Goal: Task Accomplishment & Management: Manage account settings

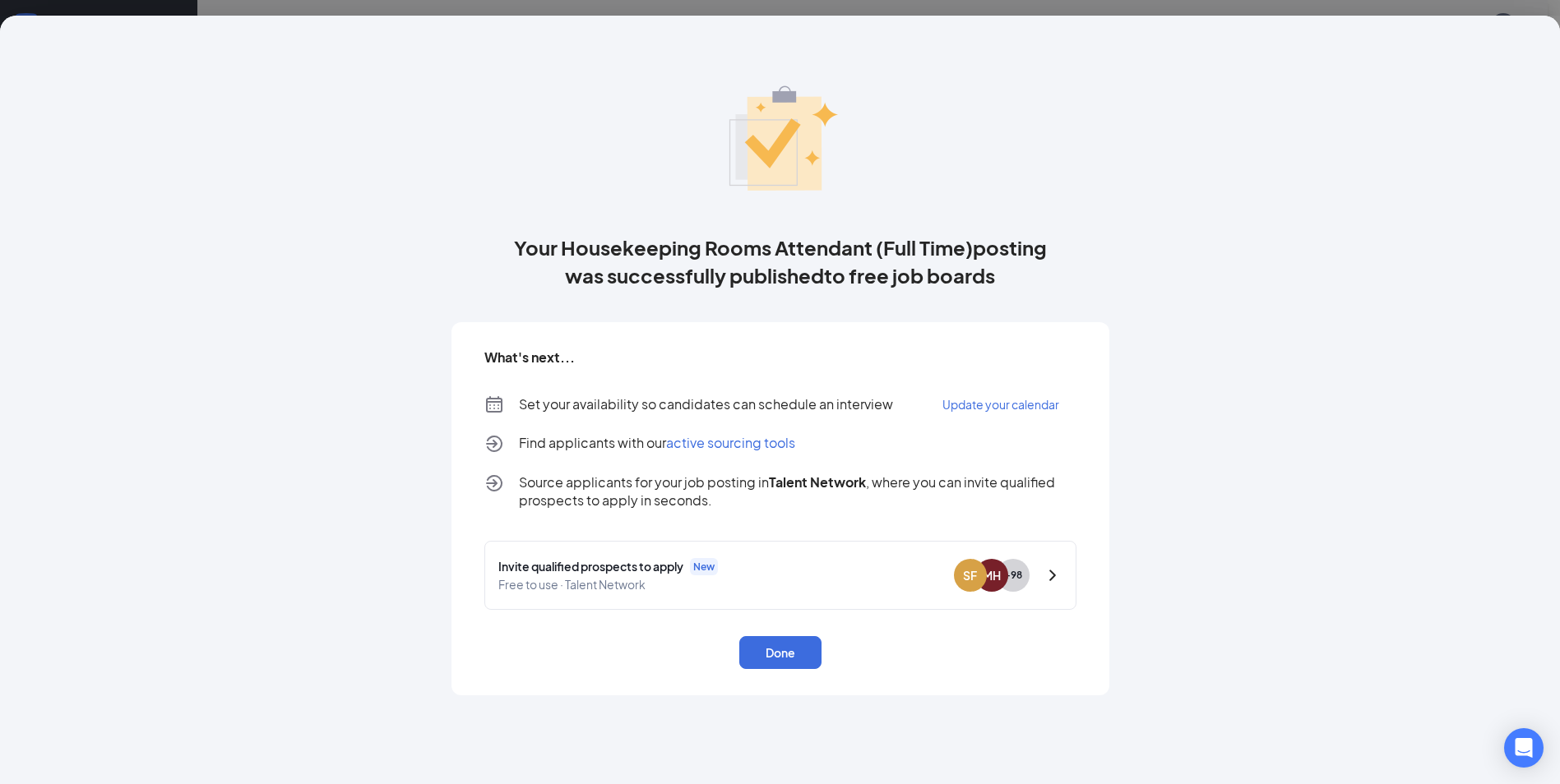
scroll to position [411, 0]
click at [779, 659] on button "Done" at bounding box center [780, 653] width 82 height 33
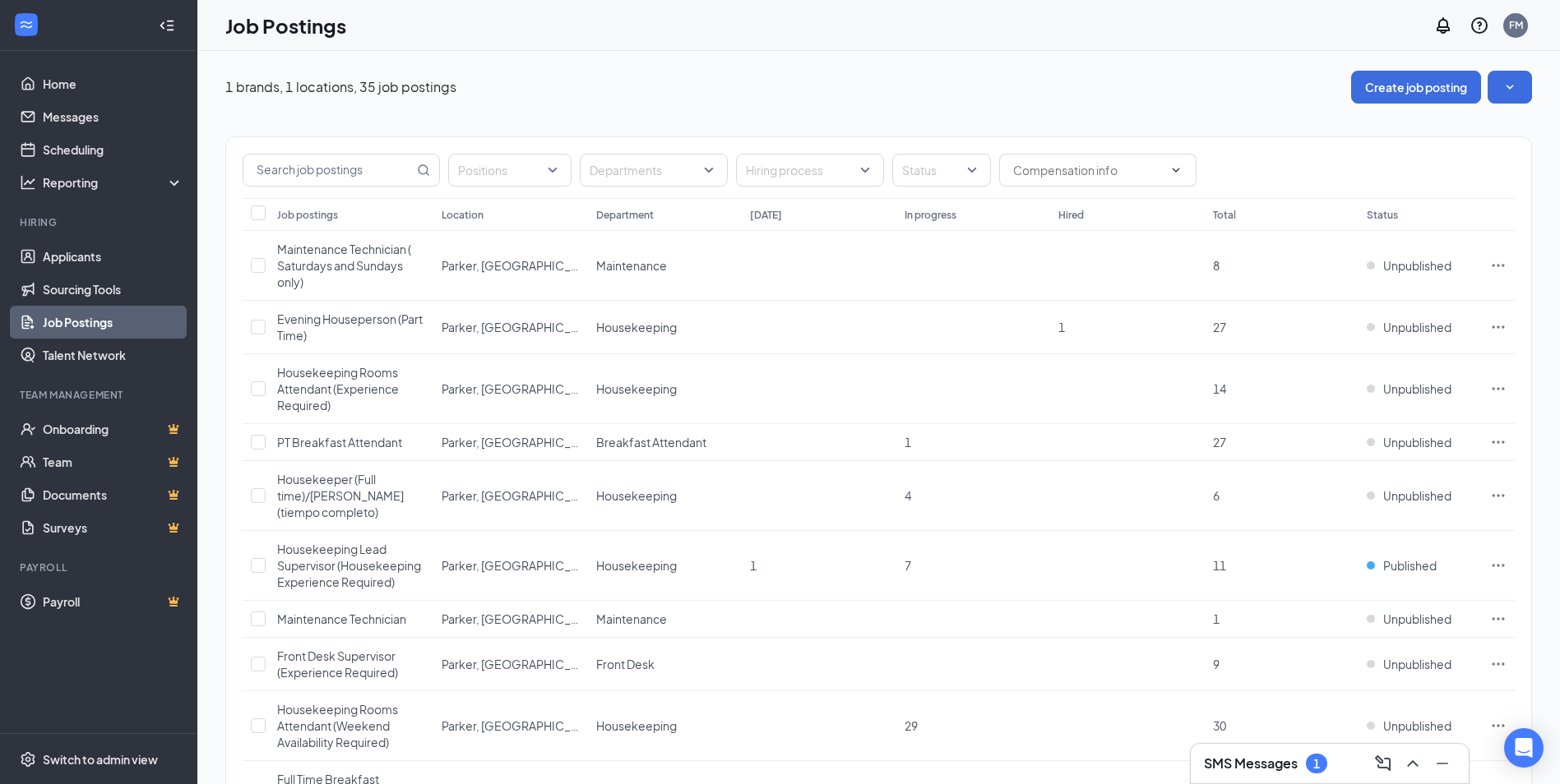
click at [1013, 78] on div "1 brands, 1 locations, 35 job postings Create job posting" at bounding box center [878, 87] width 1306 height 33
click at [71, 290] on link "Sourcing Tools" at bounding box center [113, 289] width 141 height 33
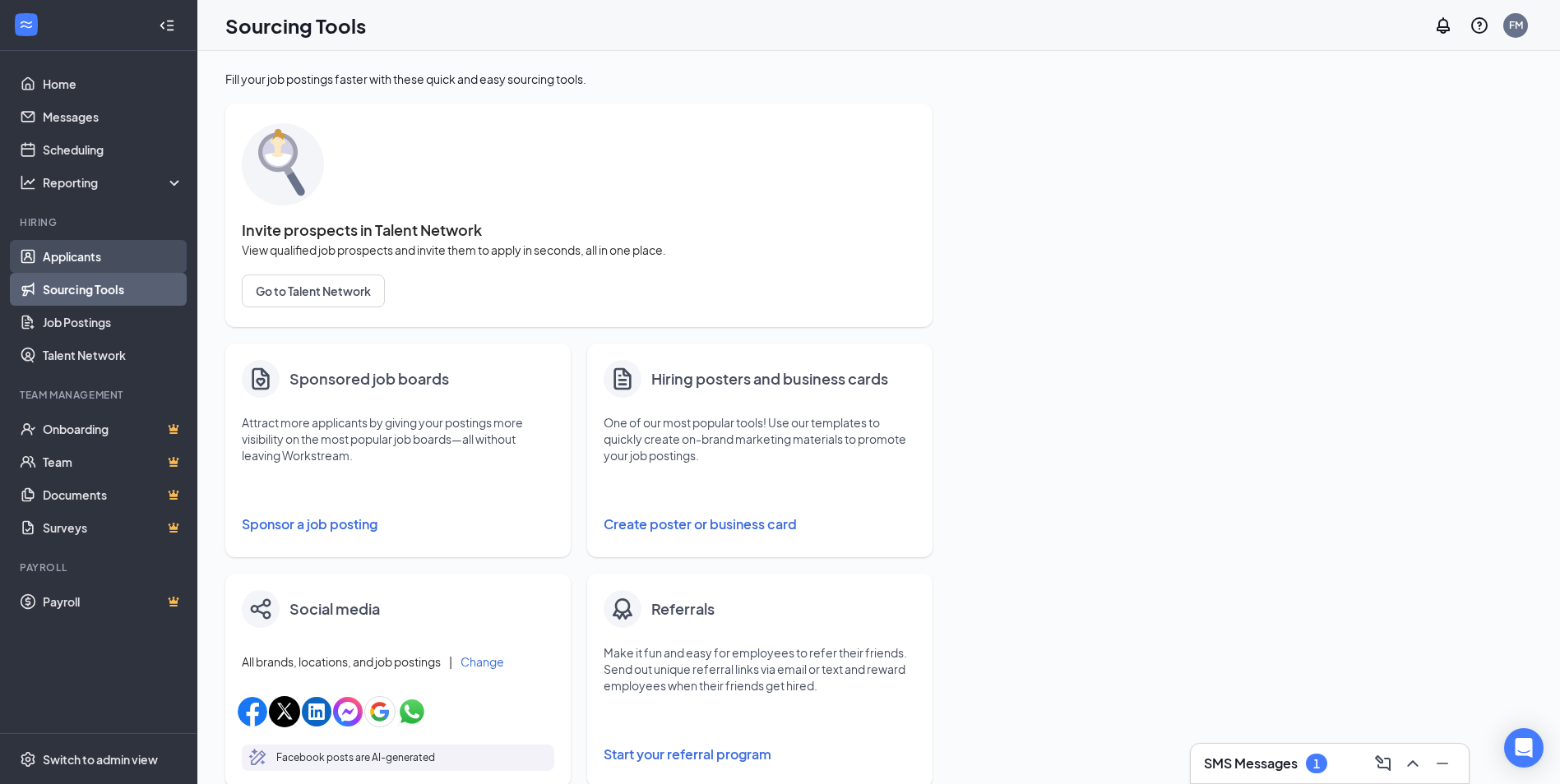
click at [93, 268] on link "Applicants" at bounding box center [113, 256] width 141 height 33
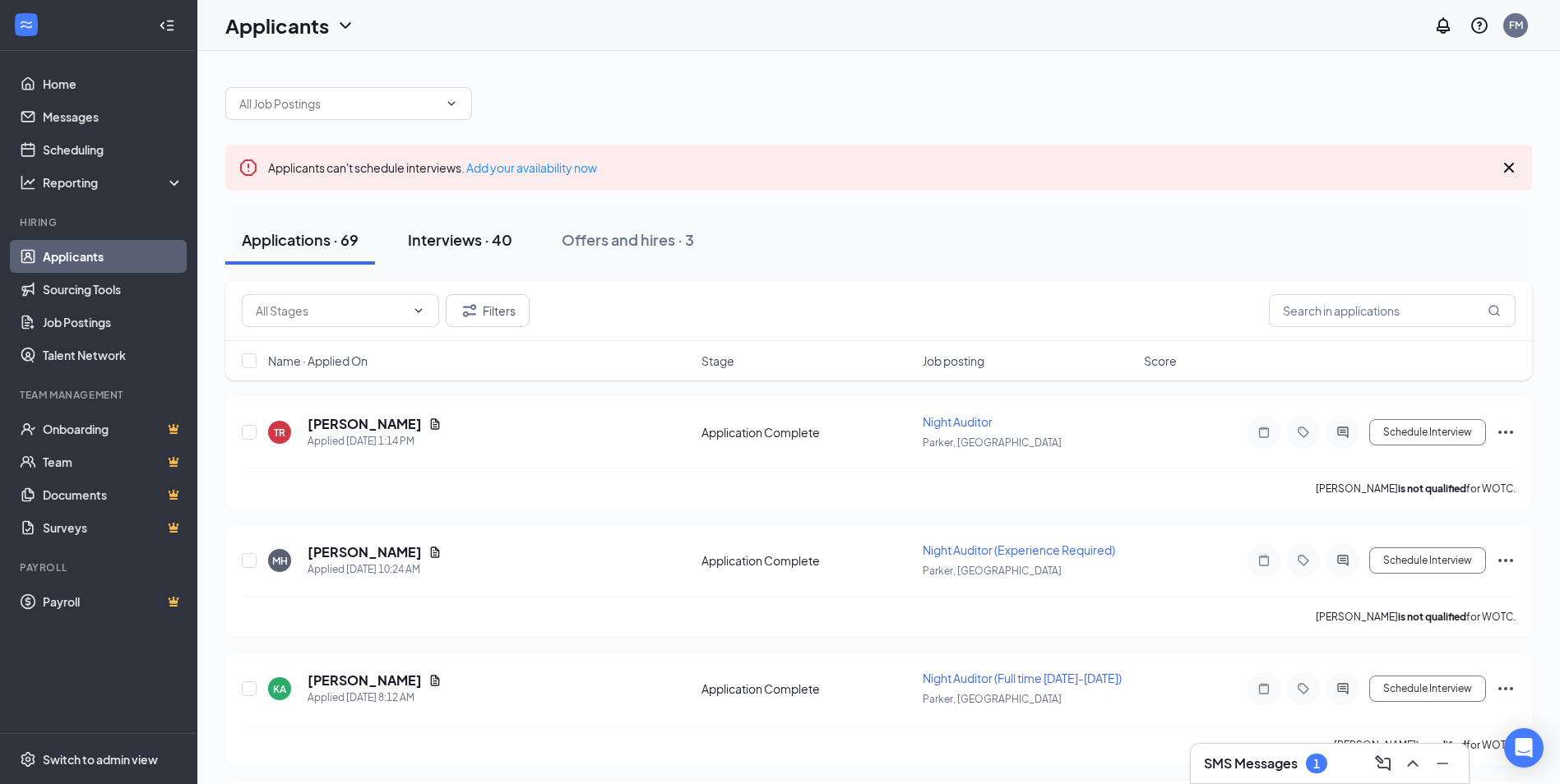
click at [469, 246] on div "Interviews · 40" at bounding box center [460, 240] width 104 height 21
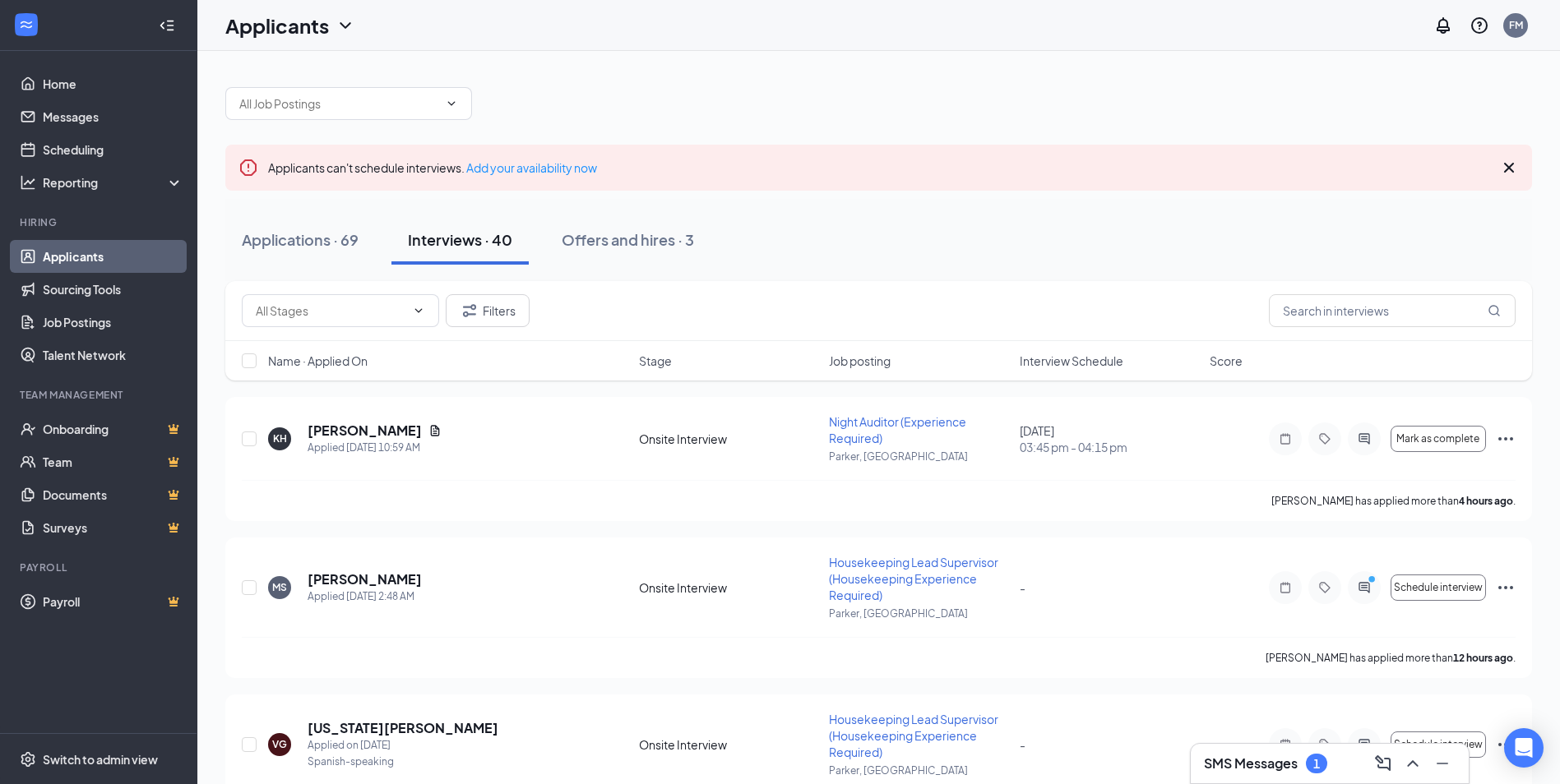
click at [1310, 773] on div "SMS Messages 1" at bounding box center [1265, 763] width 123 height 20
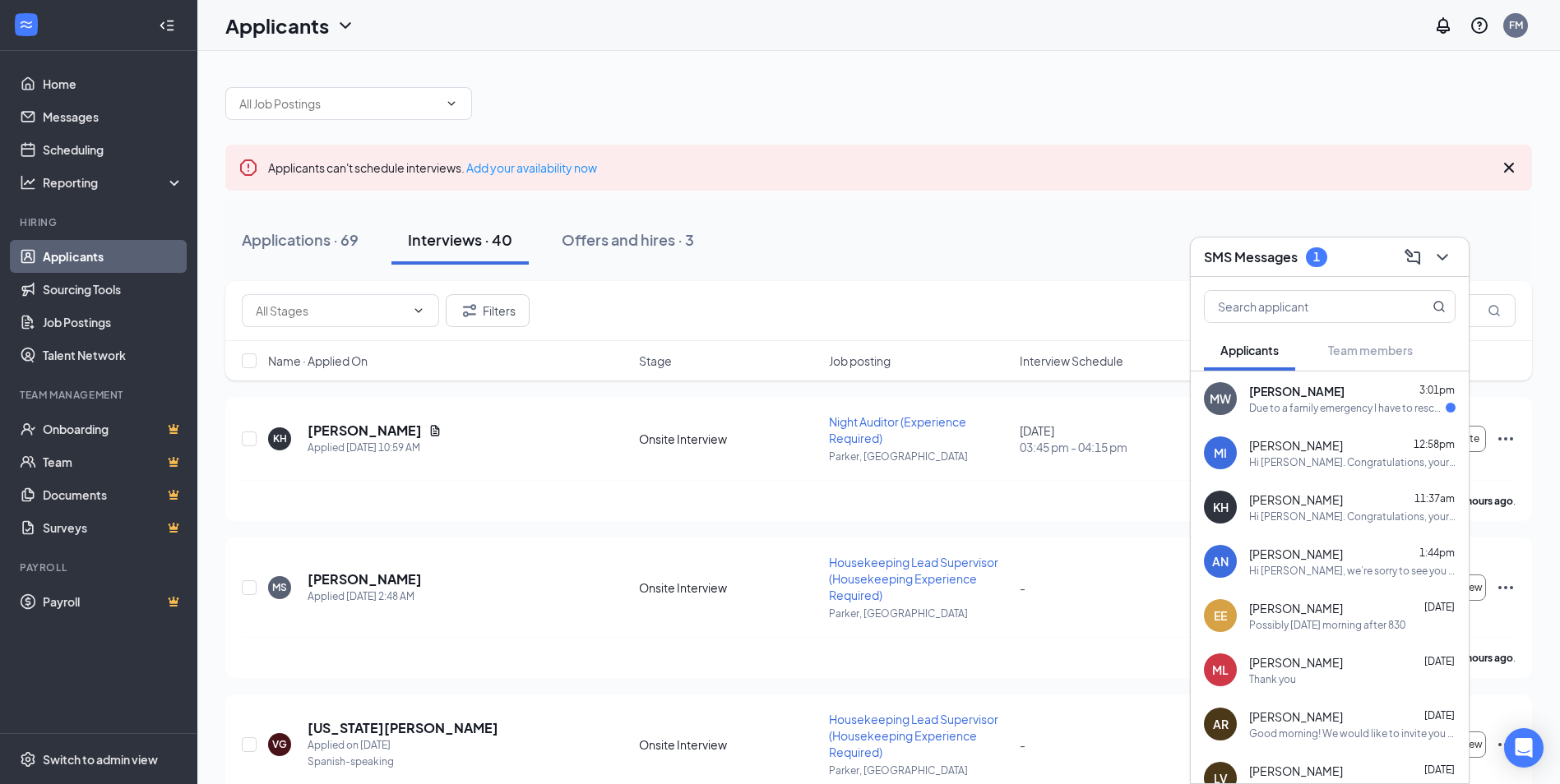
click at [1325, 402] on div "Due to a family emergency I have to reschedule our interview. Do you have any a…" at bounding box center [1348, 408] width 197 height 14
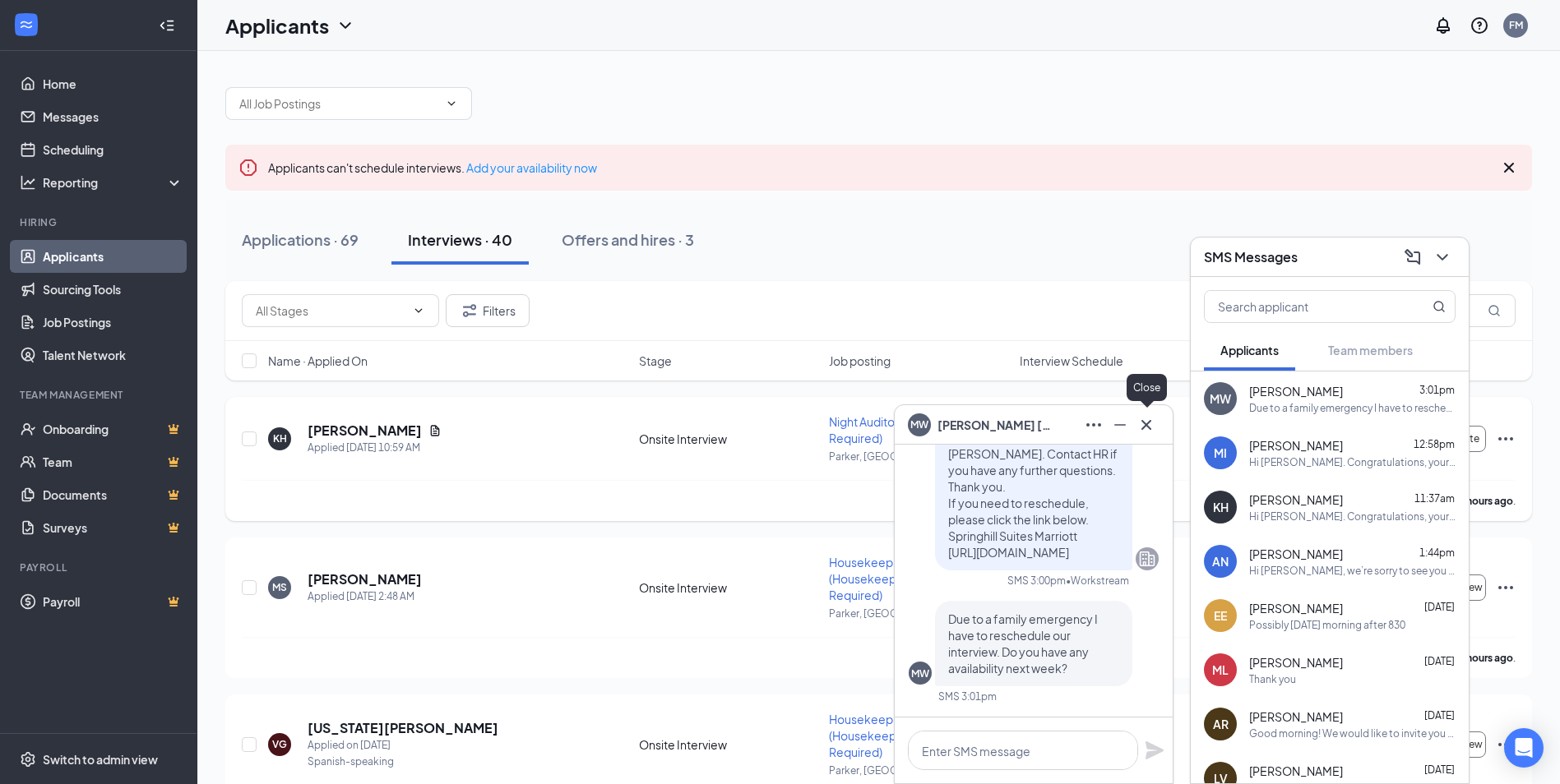
drag, startPoint x: 1139, startPoint y: 424, endPoint x: 1187, endPoint y: 412, distance: 49.5
click at [1141, 426] on icon "Cross" at bounding box center [1146, 424] width 20 height 20
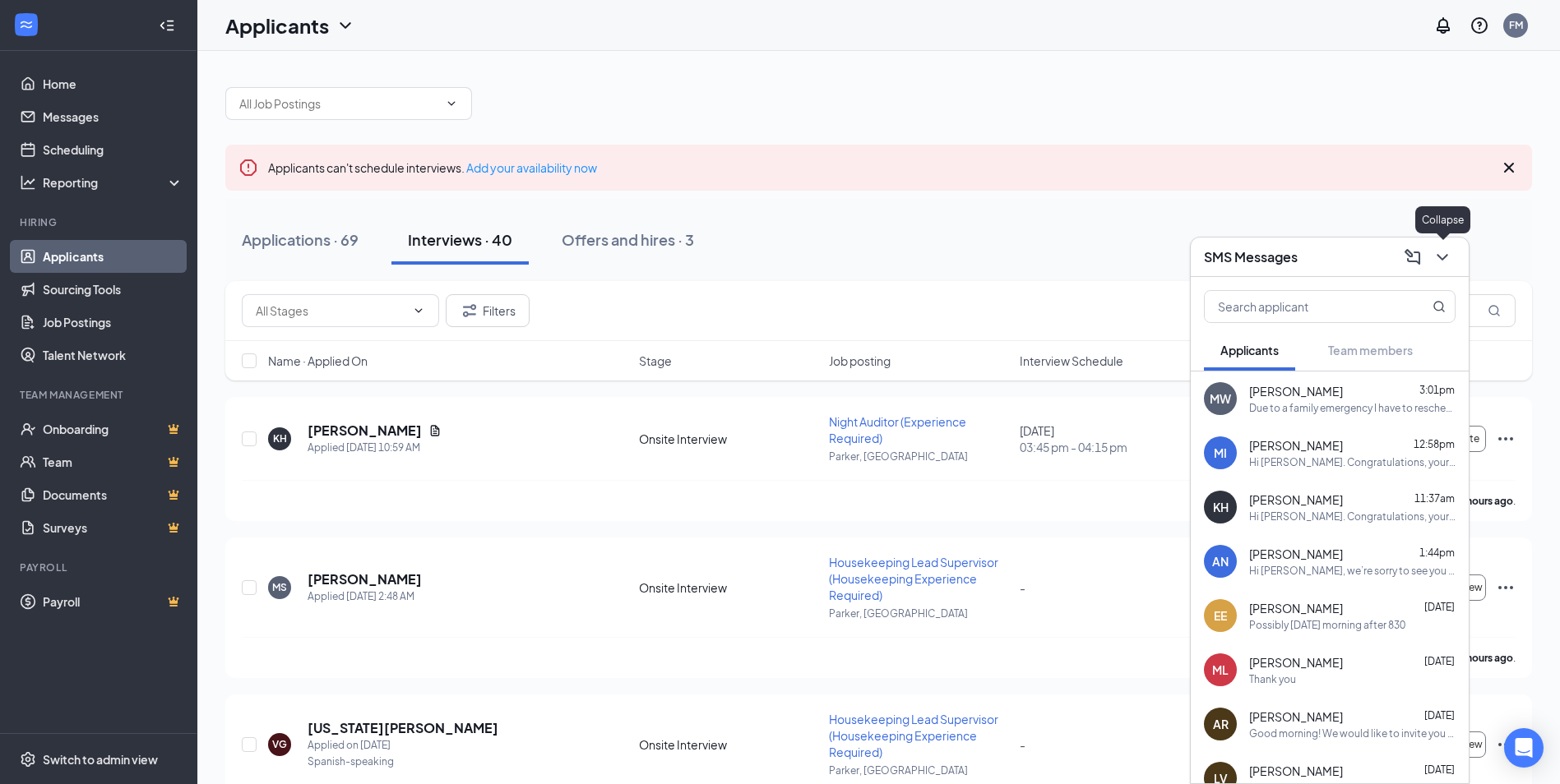
click at [1435, 263] on icon "ChevronDown" at bounding box center [1442, 257] width 20 height 20
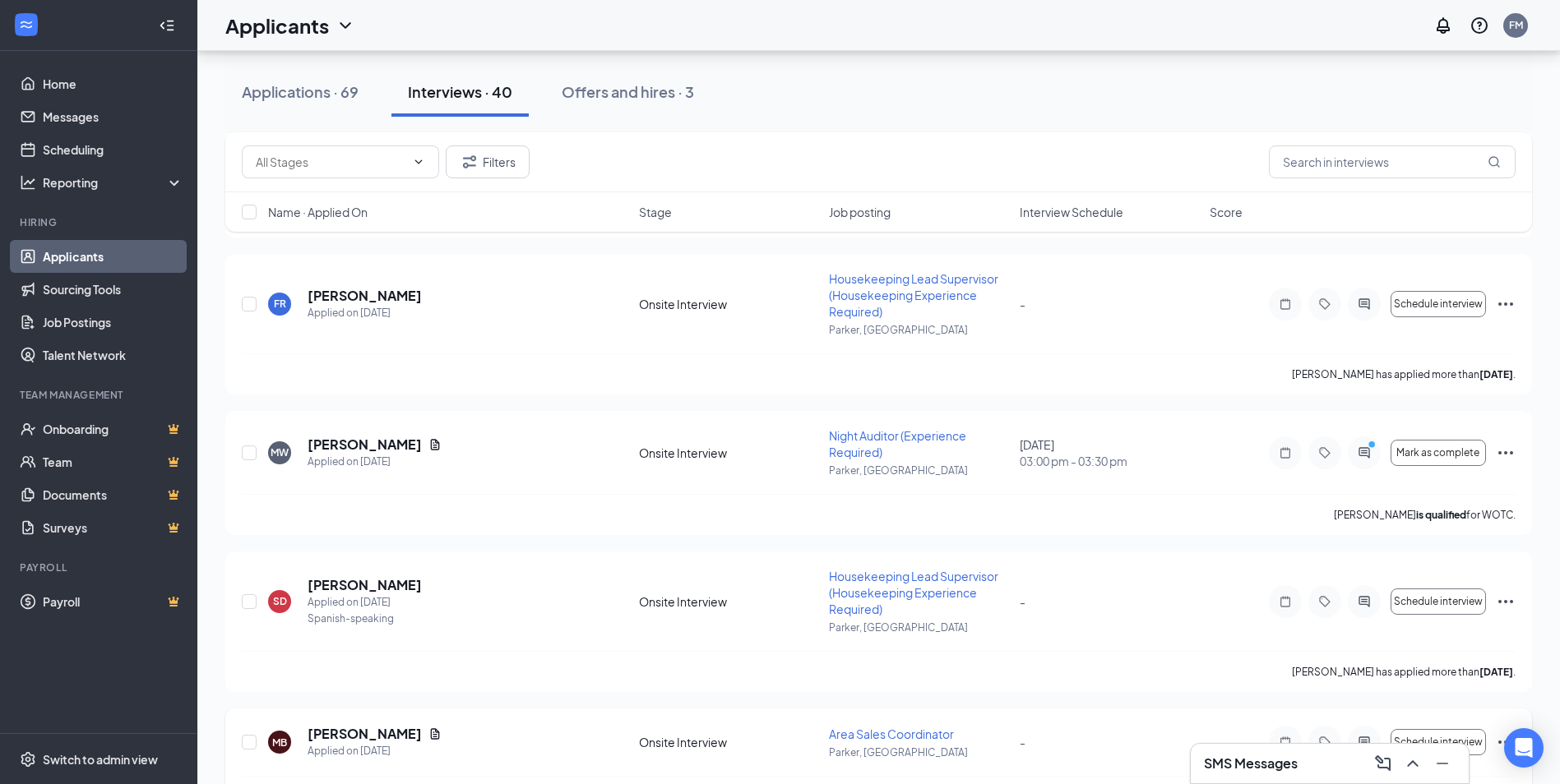
scroll to position [1151, 0]
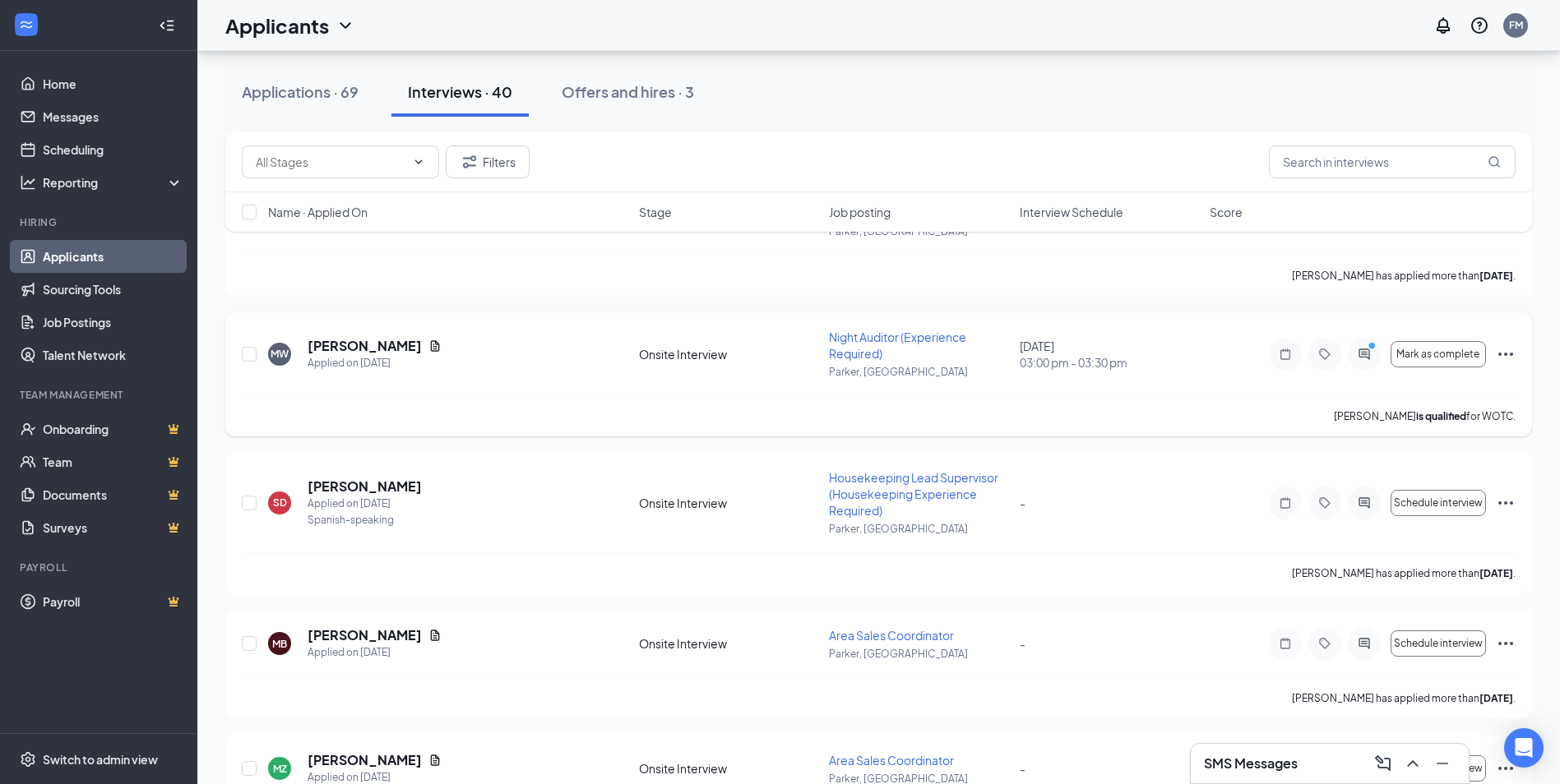
click at [1499, 348] on icon "Ellipses" at bounding box center [1506, 354] width 20 height 20
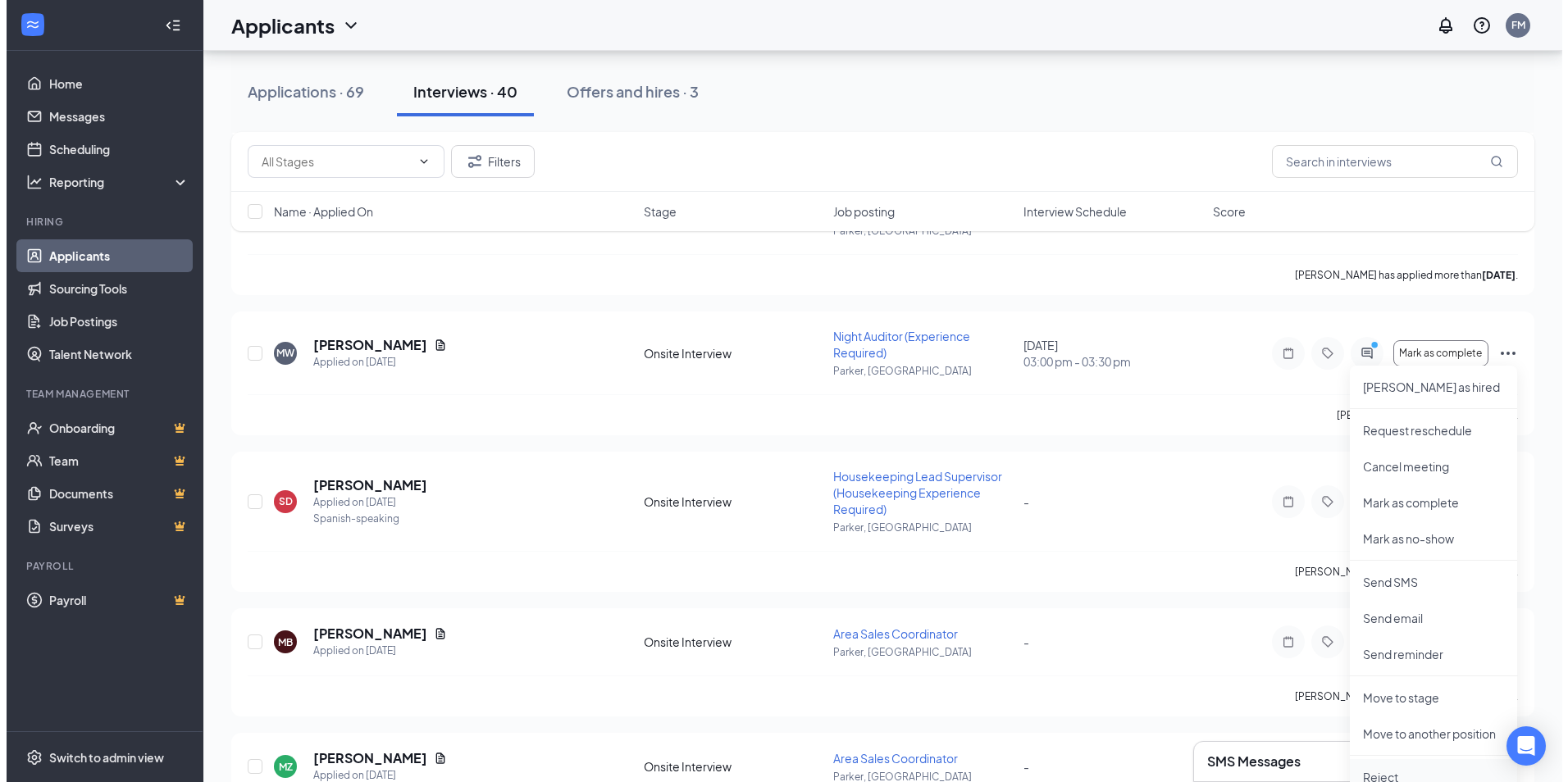
scroll to position [1230, 0]
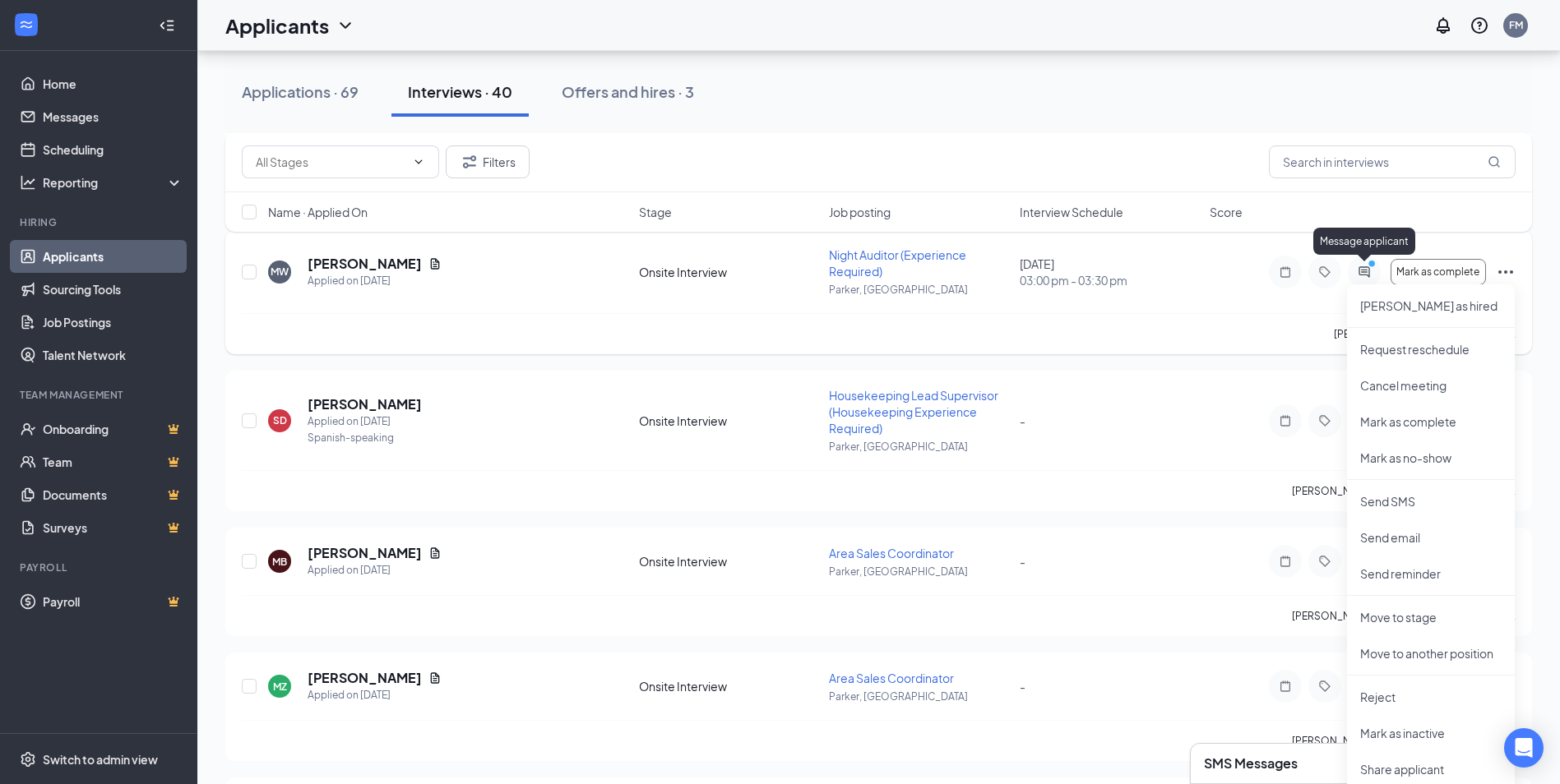
click at [1369, 272] on icon "ActiveChat" at bounding box center [1363, 272] width 10 height 10
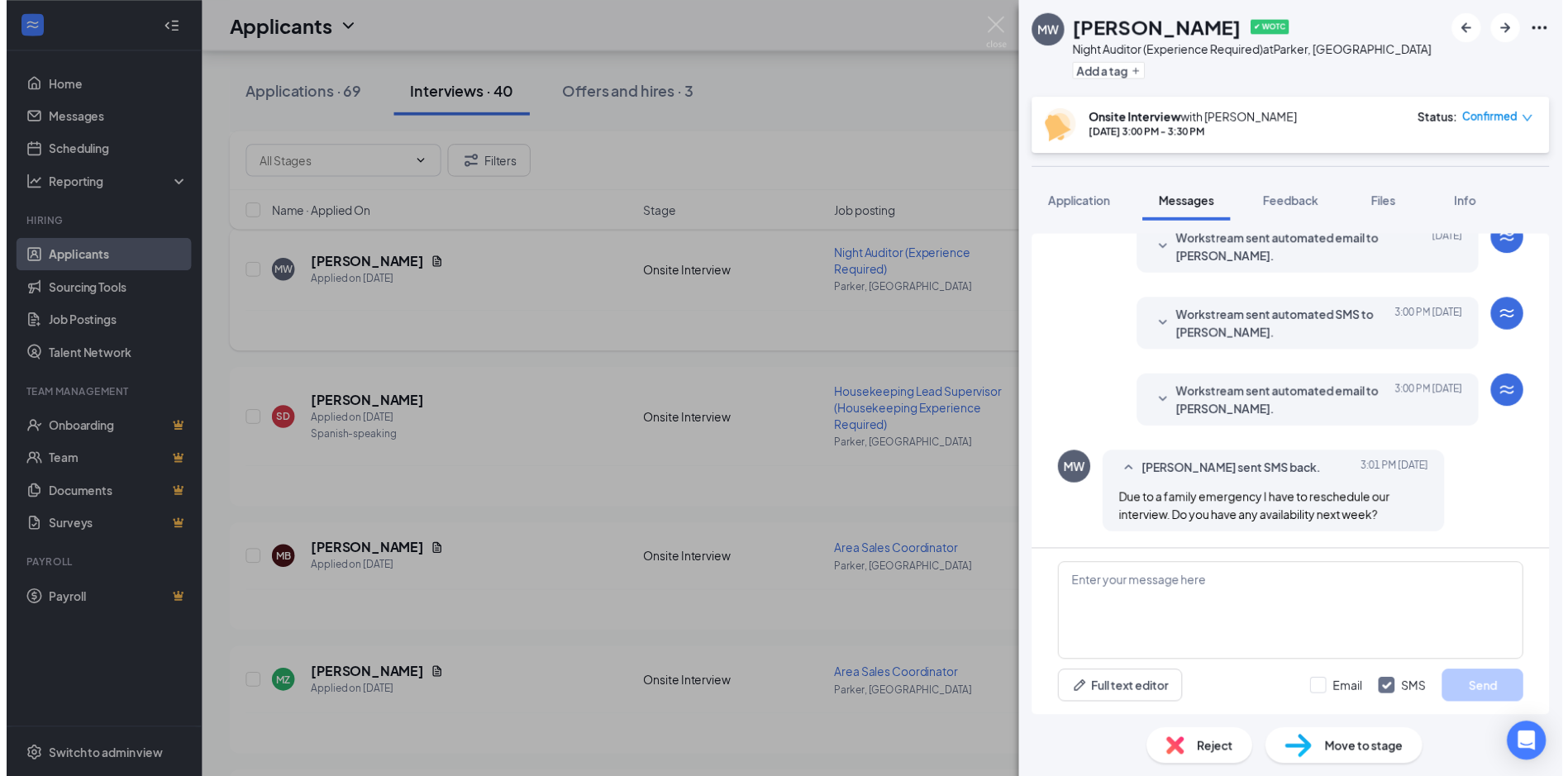
scroll to position [555, 0]
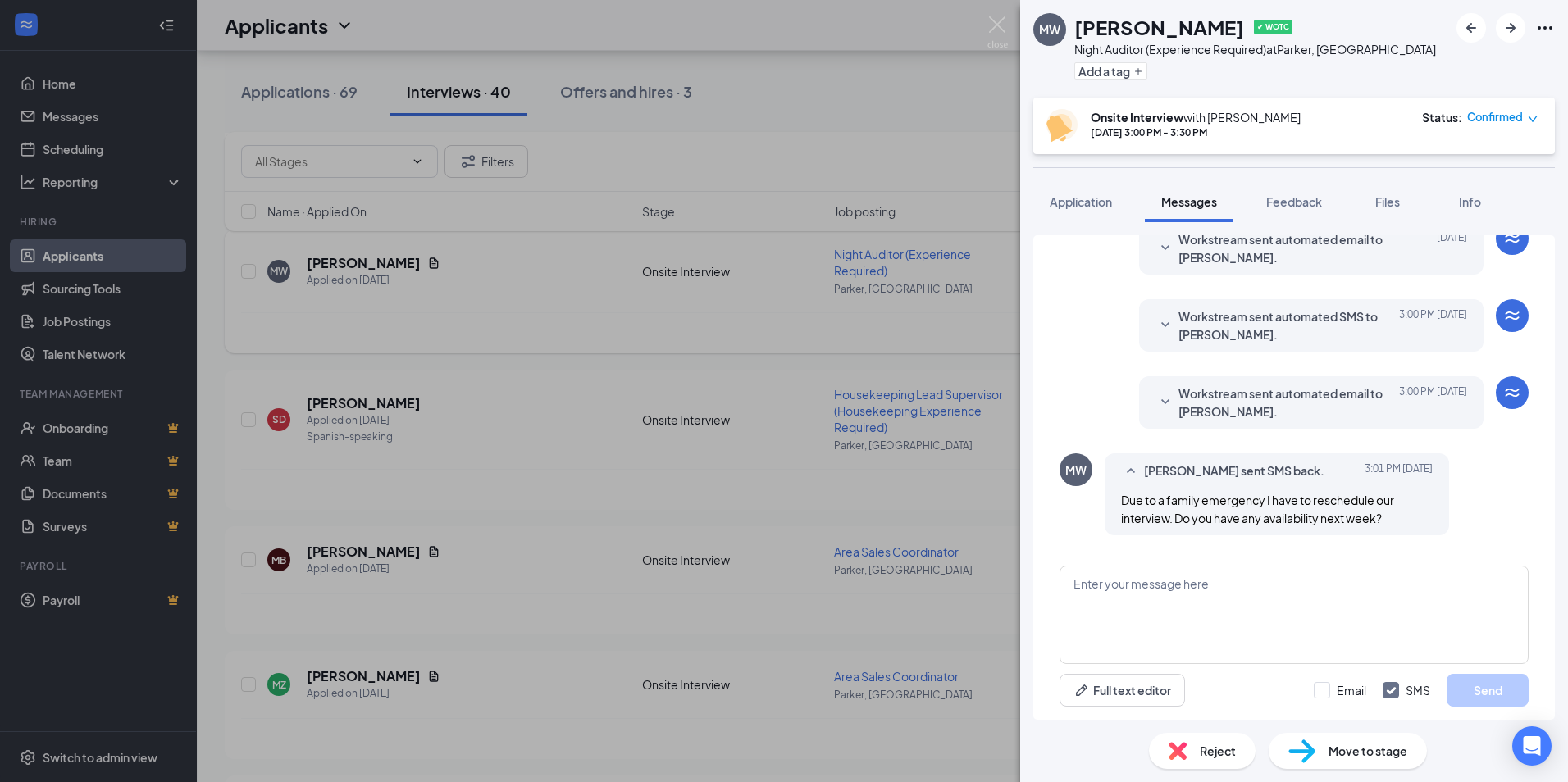
click at [1238, 754] on div "Reject" at bounding box center [1202, 751] width 107 height 36
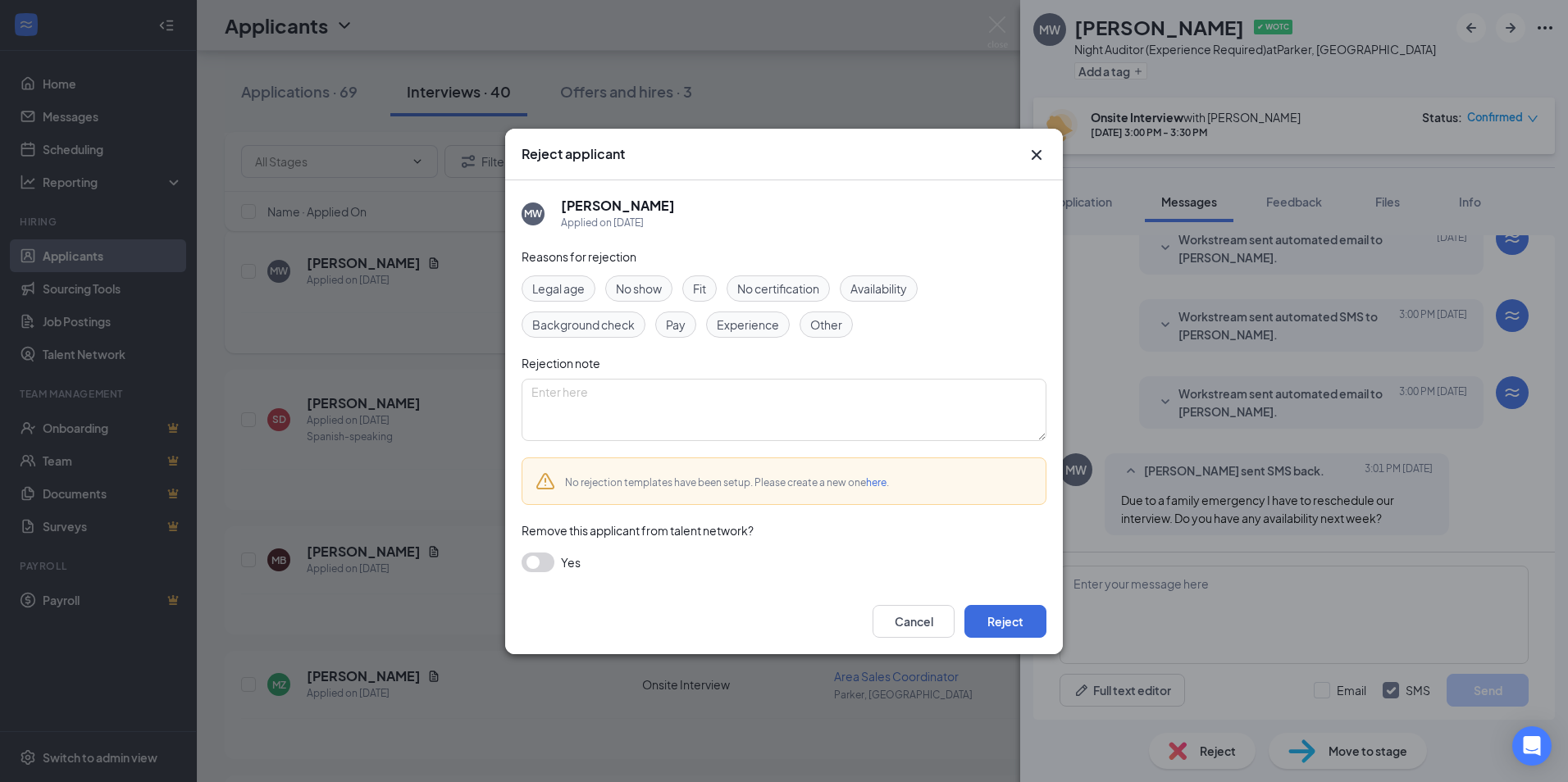
click at [539, 561] on button "button" at bounding box center [538, 562] width 33 height 20
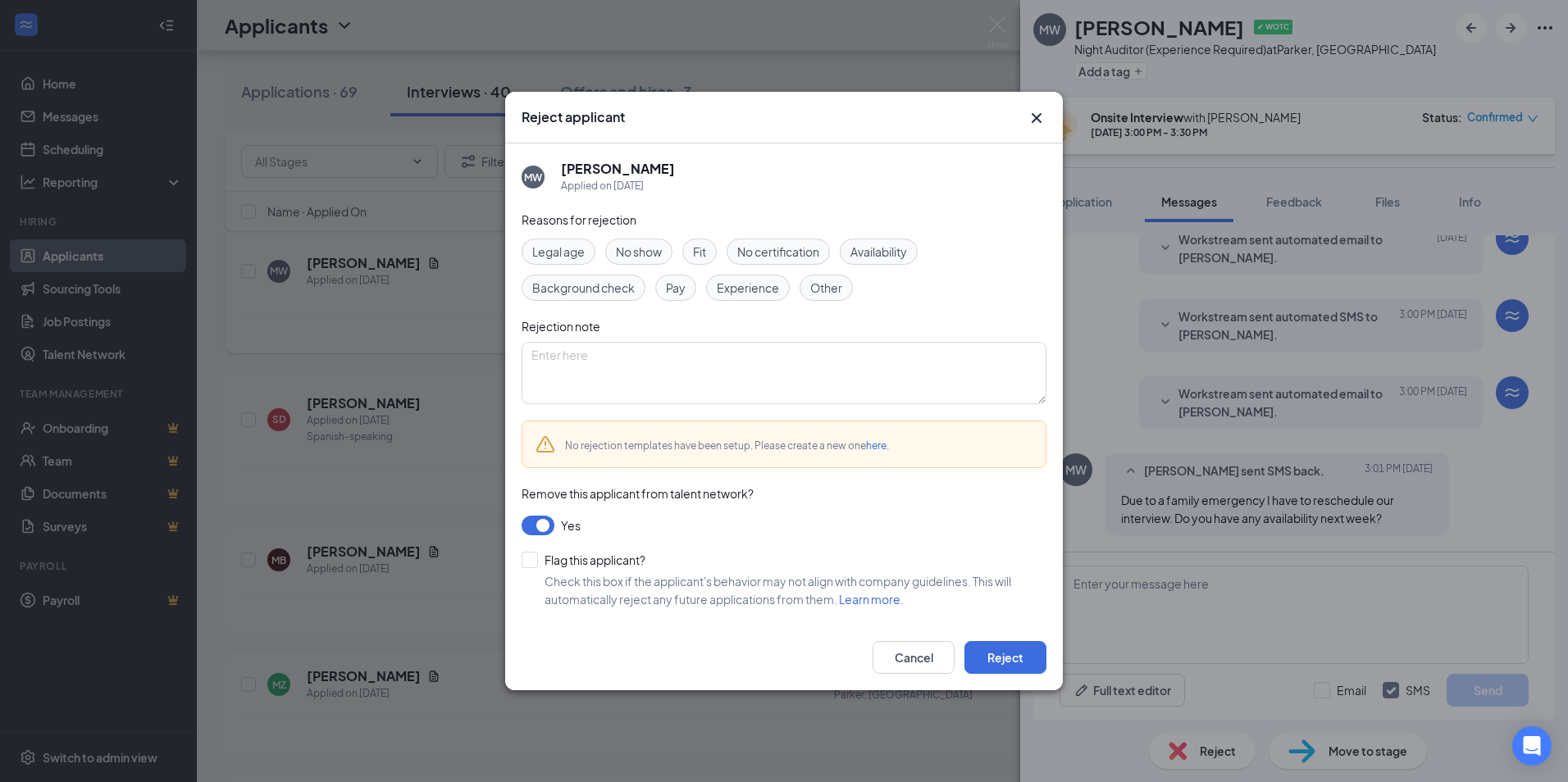
click at [657, 253] on span "No show" at bounding box center [639, 251] width 46 height 18
click at [989, 655] on button "Reject" at bounding box center [1005, 657] width 82 height 33
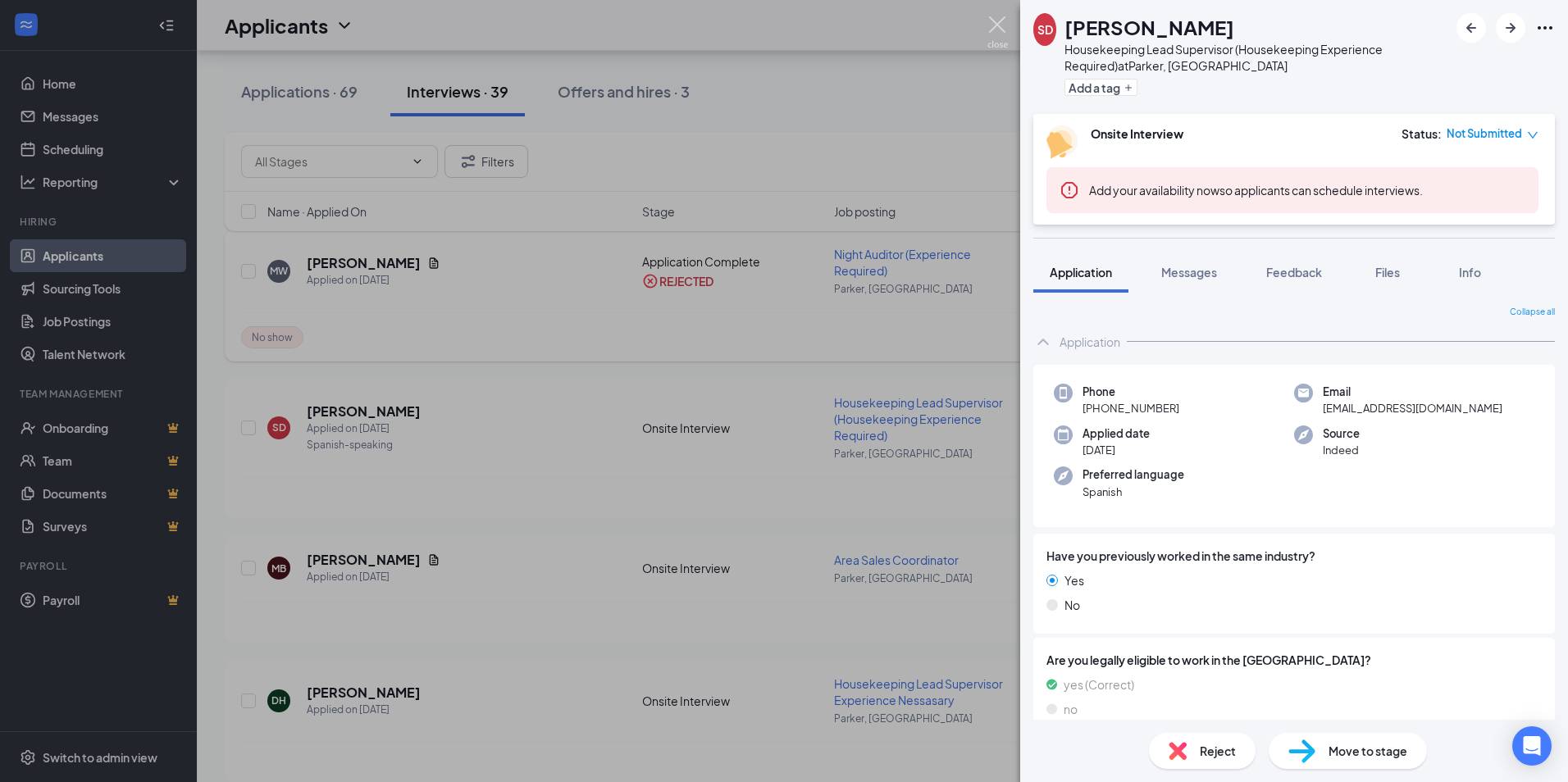
click at [1007, 28] on img at bounding box center [997, 32] width 21 height 32
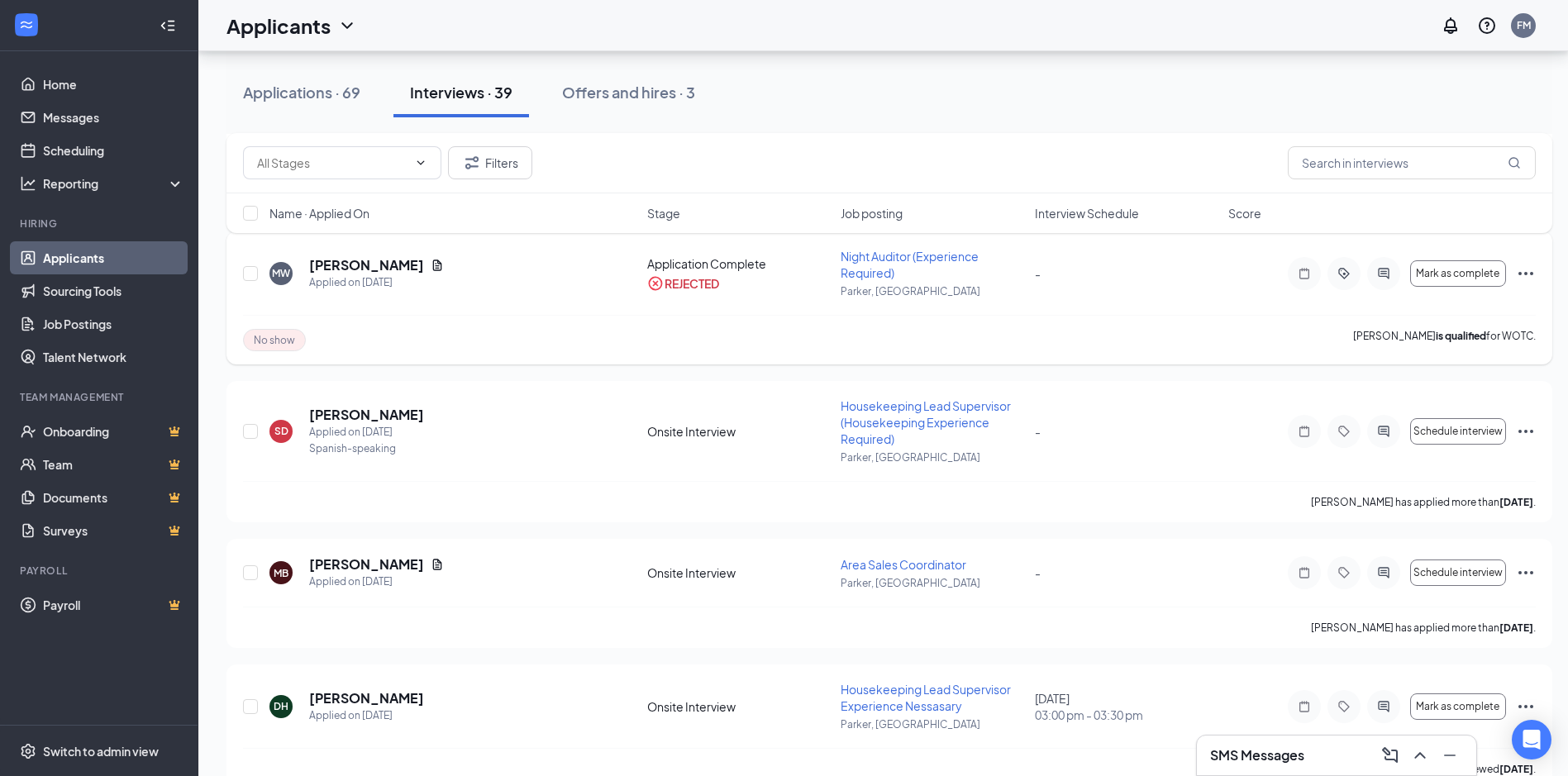
click at [919, 104] on div "Applications · 69 Interviews · 39 Offers and hires · 3" at bounding box center [889, 92] width 1326 height 49
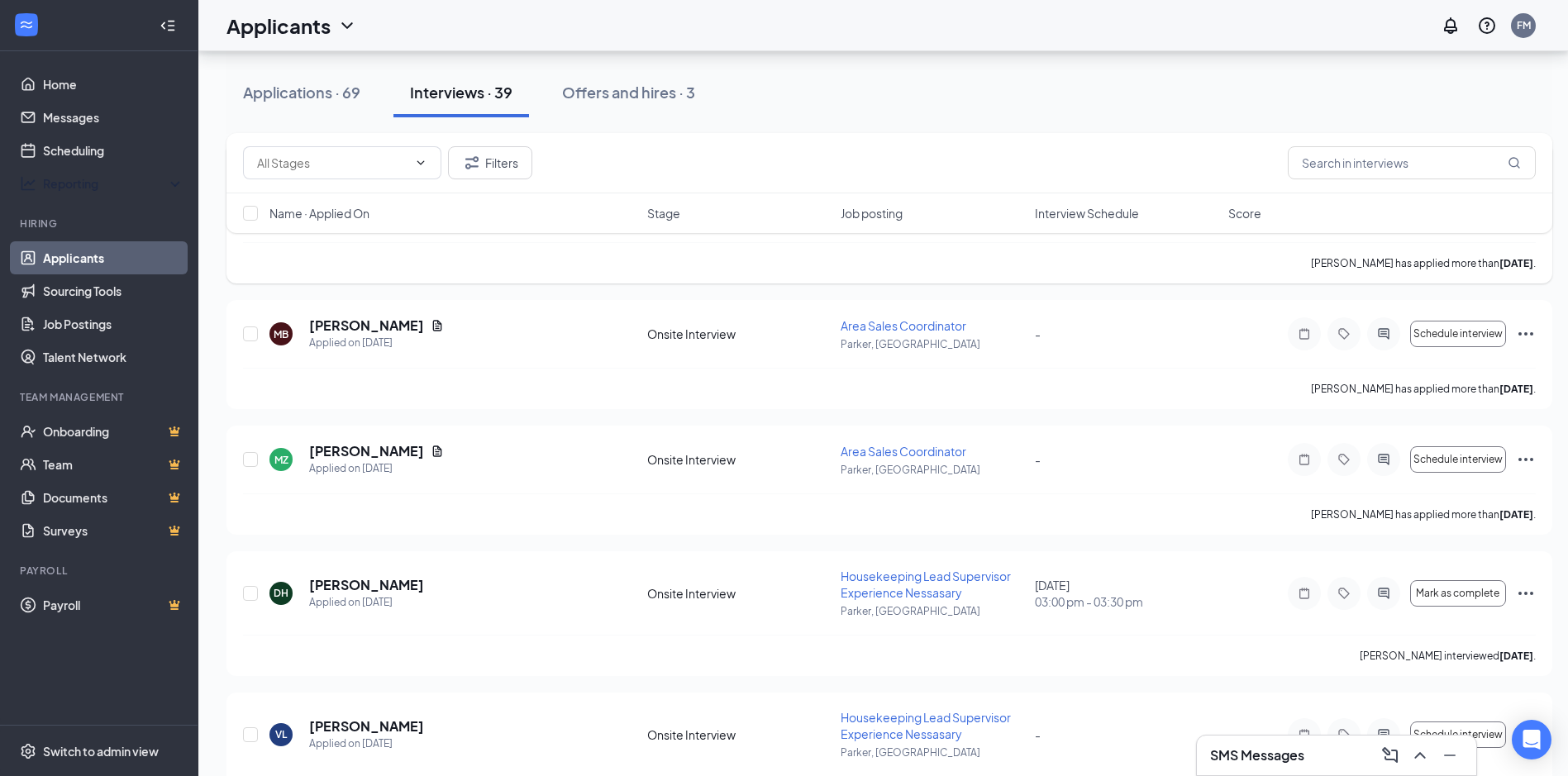
scroll to position [1322, 0]
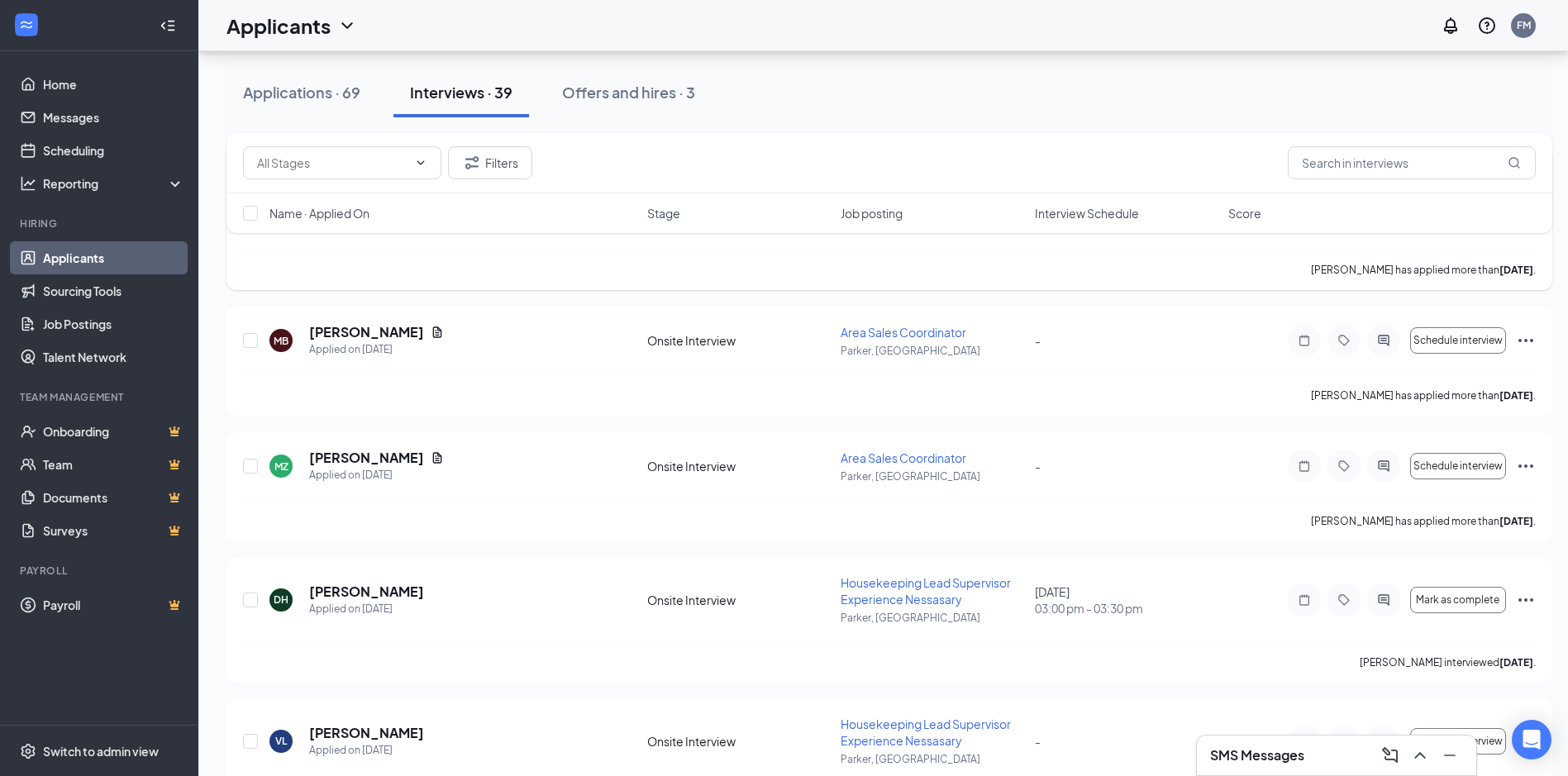
click at [965, 84] on div "Applications · 69 Interviews · 39 Offers and hires · 3" at bounding box center [889, 92] width 1326 height 49
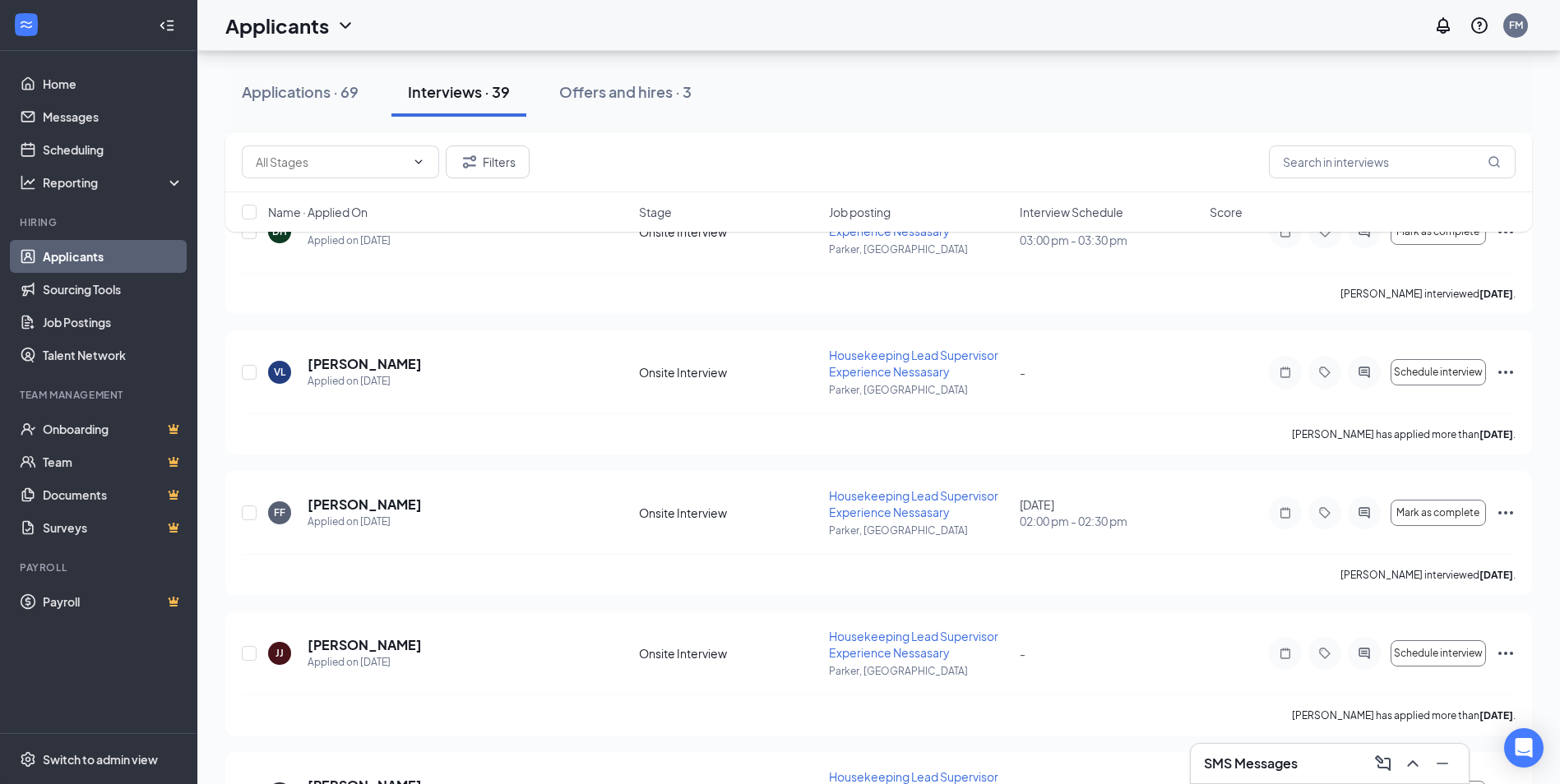
scroll to position [1678, 0]
click at [1309, 762] on div "SMS Messages" at bounding box center [1330, 763] width 252 height 26
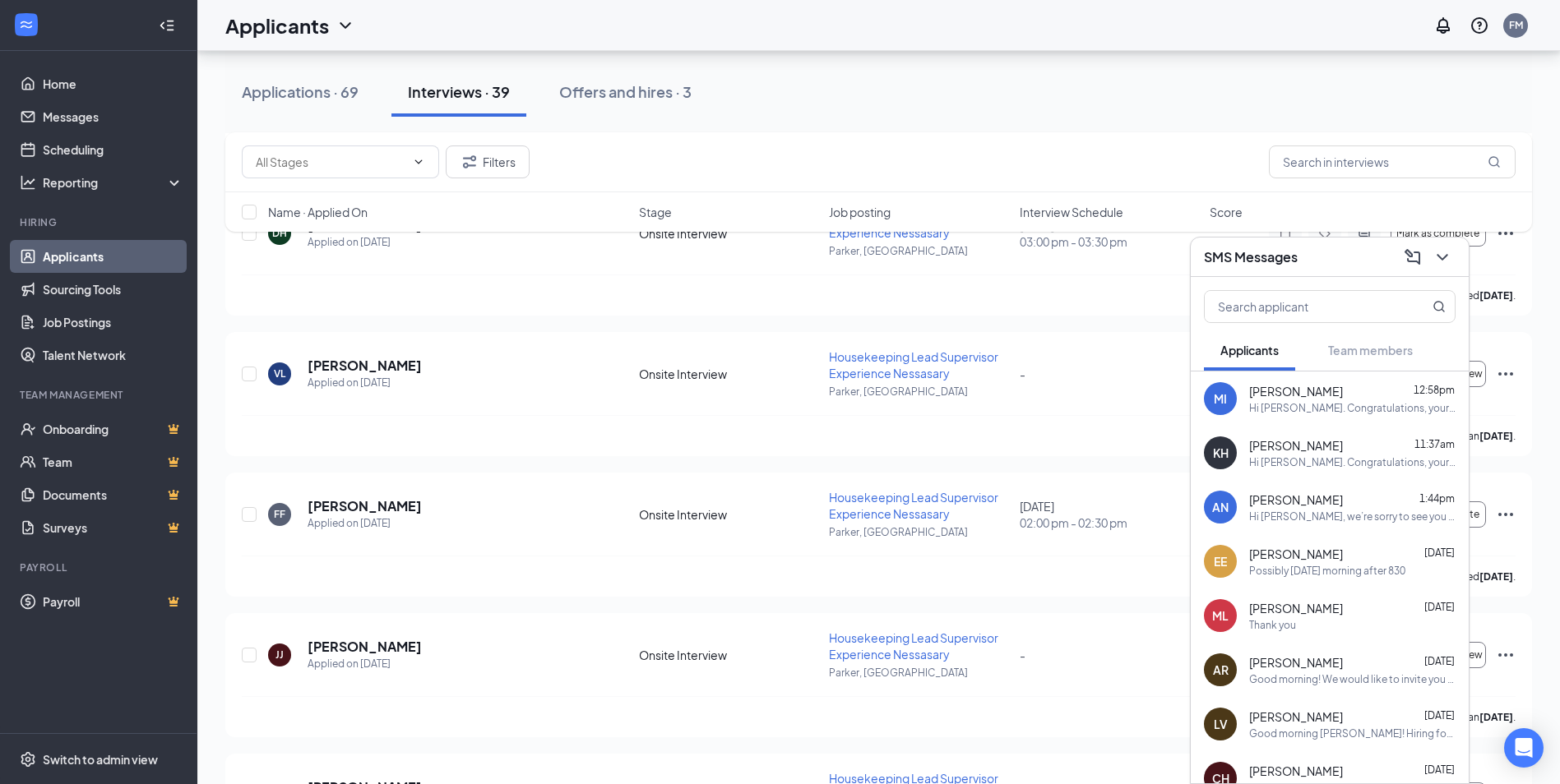
click at [1366, 412] on div "Hi [PERSON_NAME]. Congratulations, your meeting with Springhill Suites Marriott…" at bounding box center [1352, 408] width 206 height 14
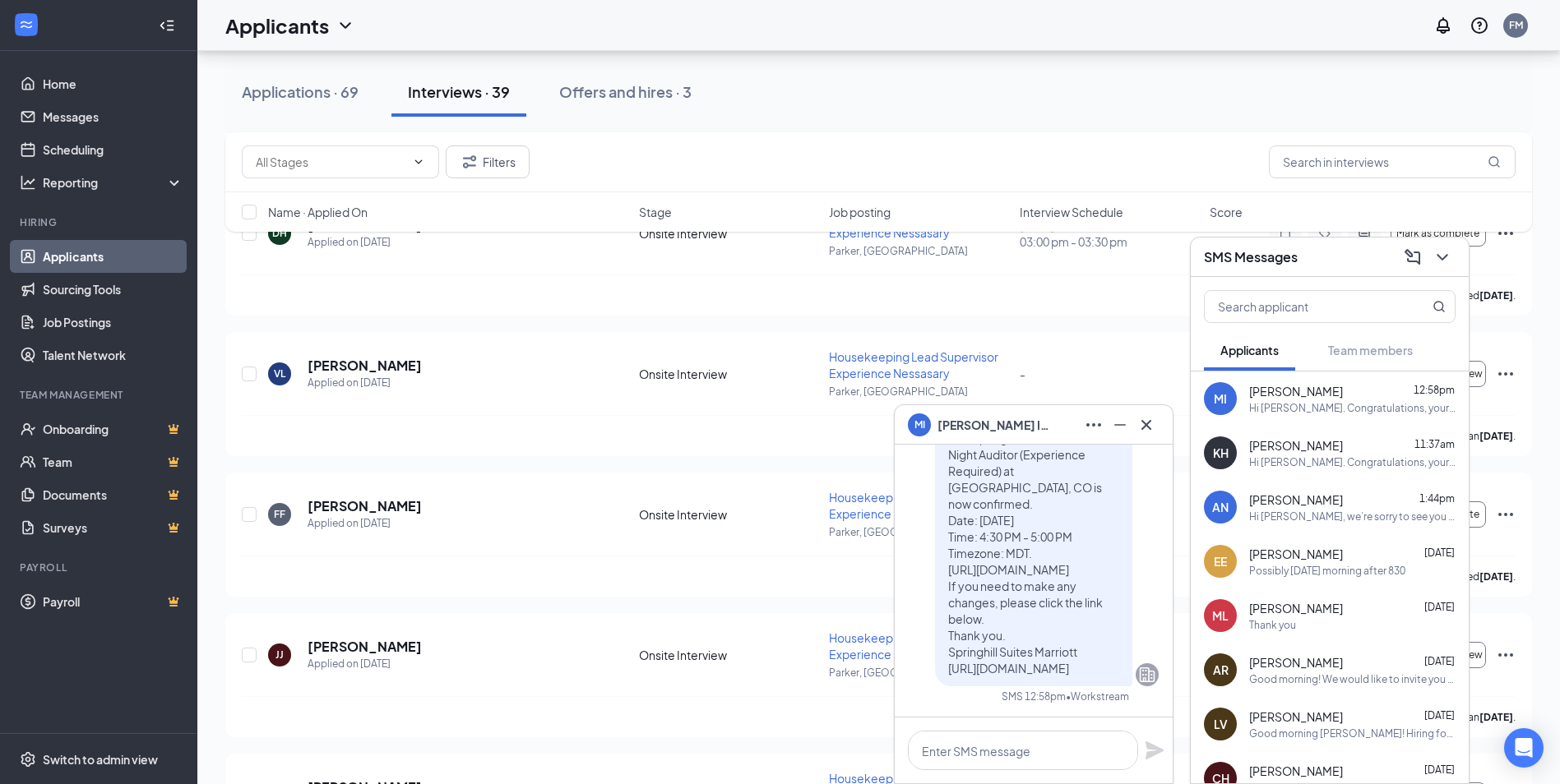
click at [1373, 447] on div "[PERSON_NAME] 11:37am" at bounding box center [1352, 445] width 206 height 16
click at [1343, 523] on div "Hi [PERSON_NAME], we’re sorry to see you go! Your meeting with Springhill Suite…" at bounding box center [1352, 517] width 206 height 14
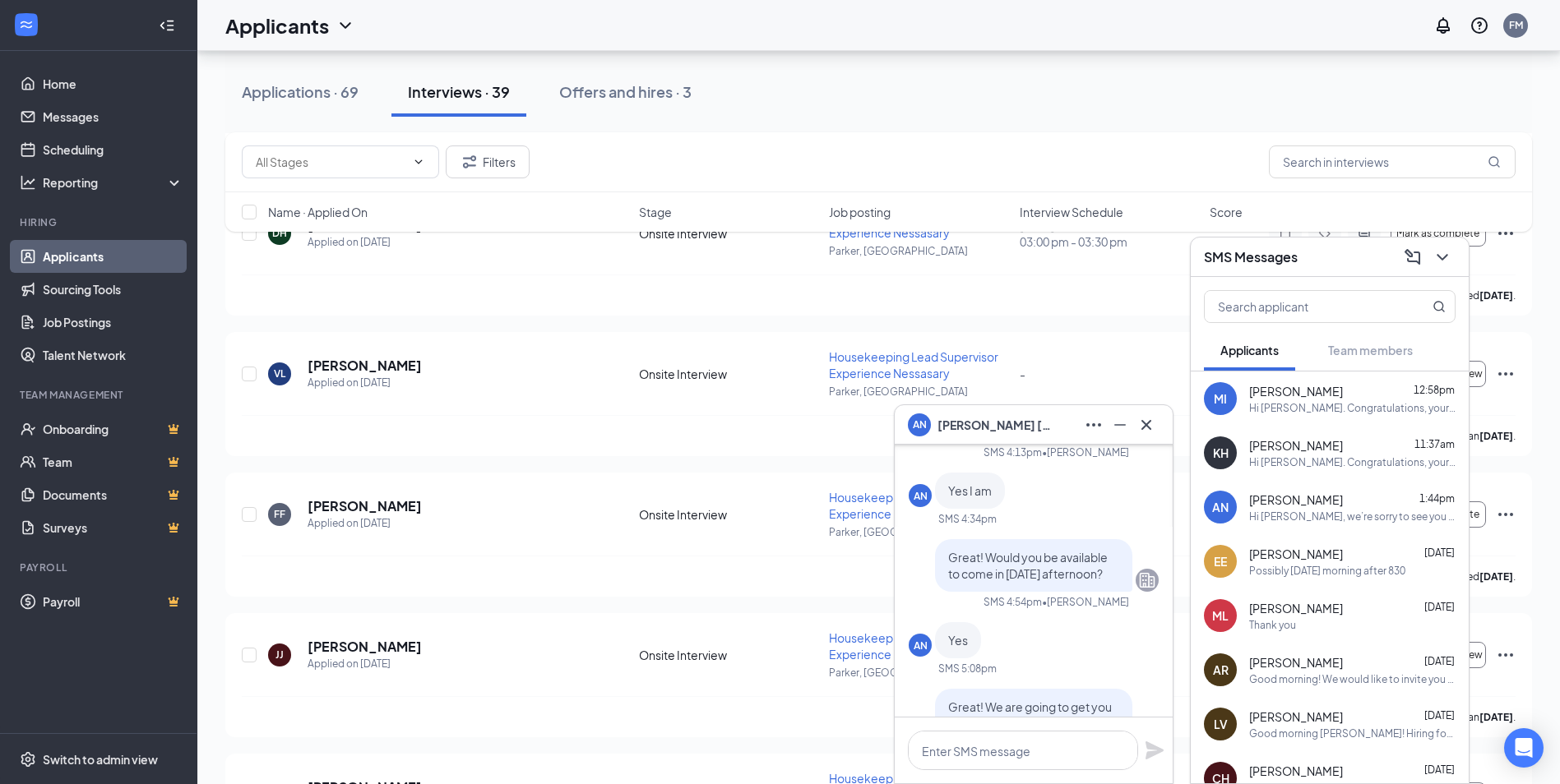
scroll to position [-1151, 0]
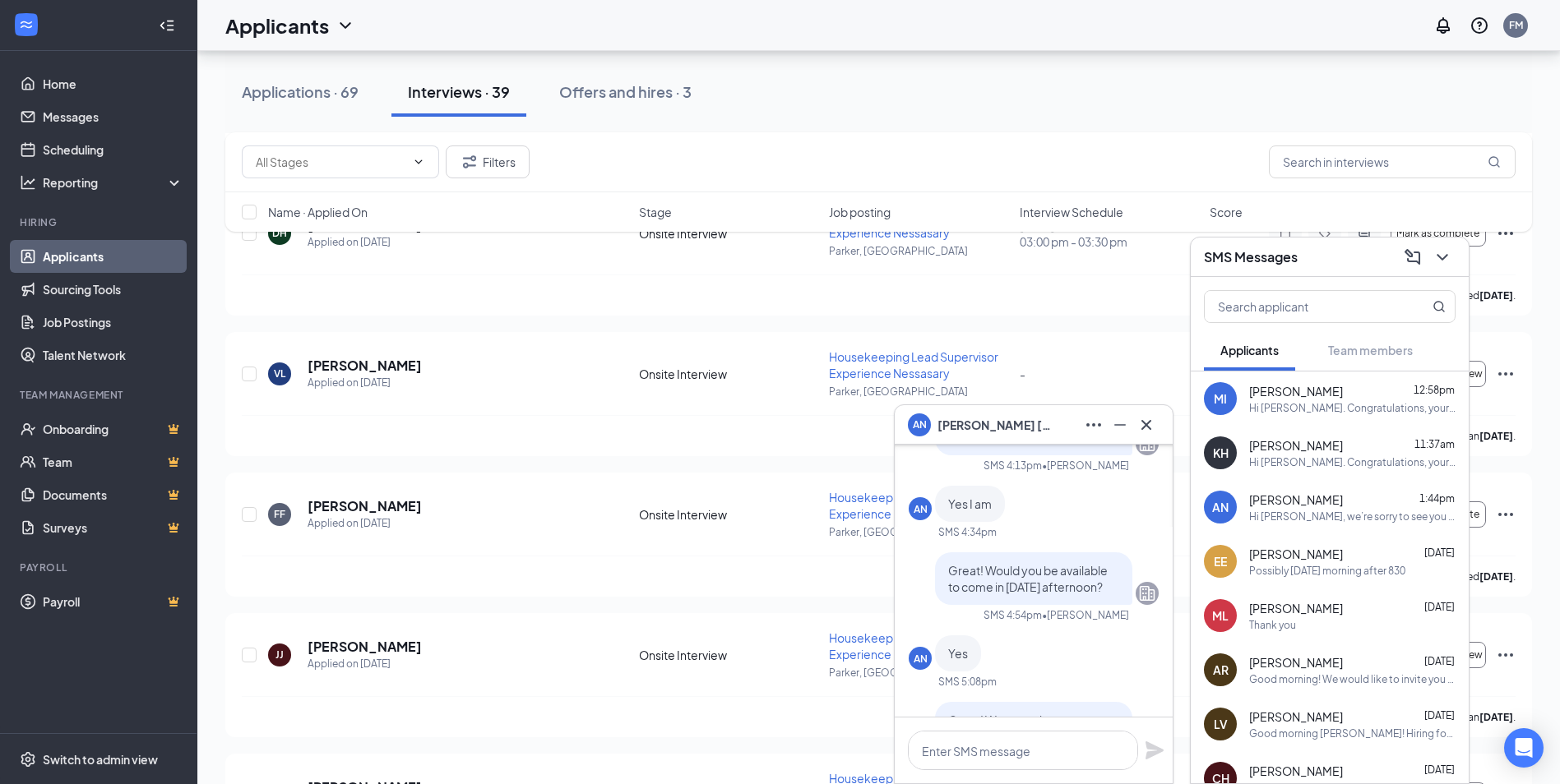
click at [1318, 564] on div "Possibly [DATE] morning after 830" at bounding box center [1327, 571] width 156 height 14
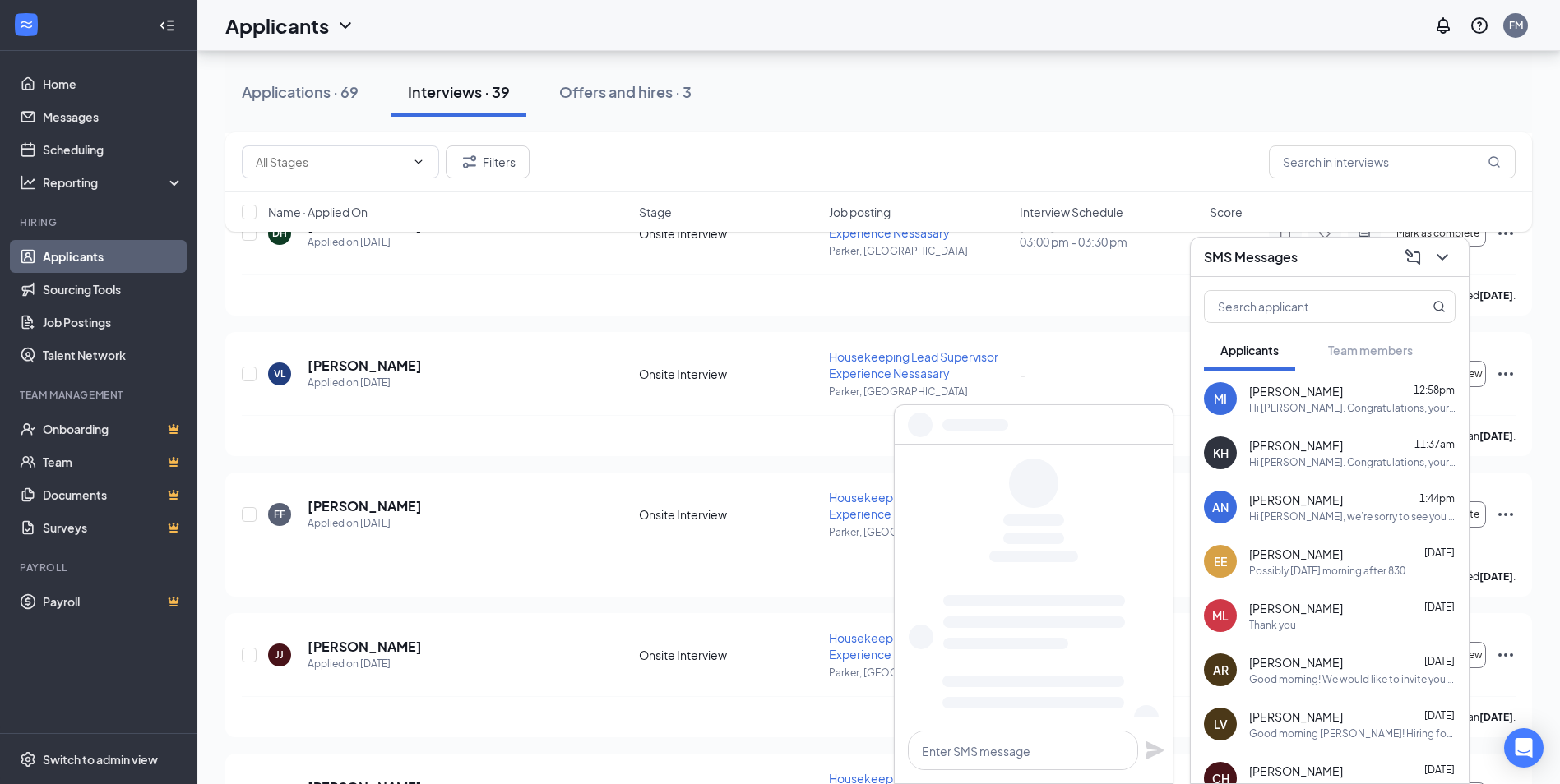
scroll to position [0, 0]
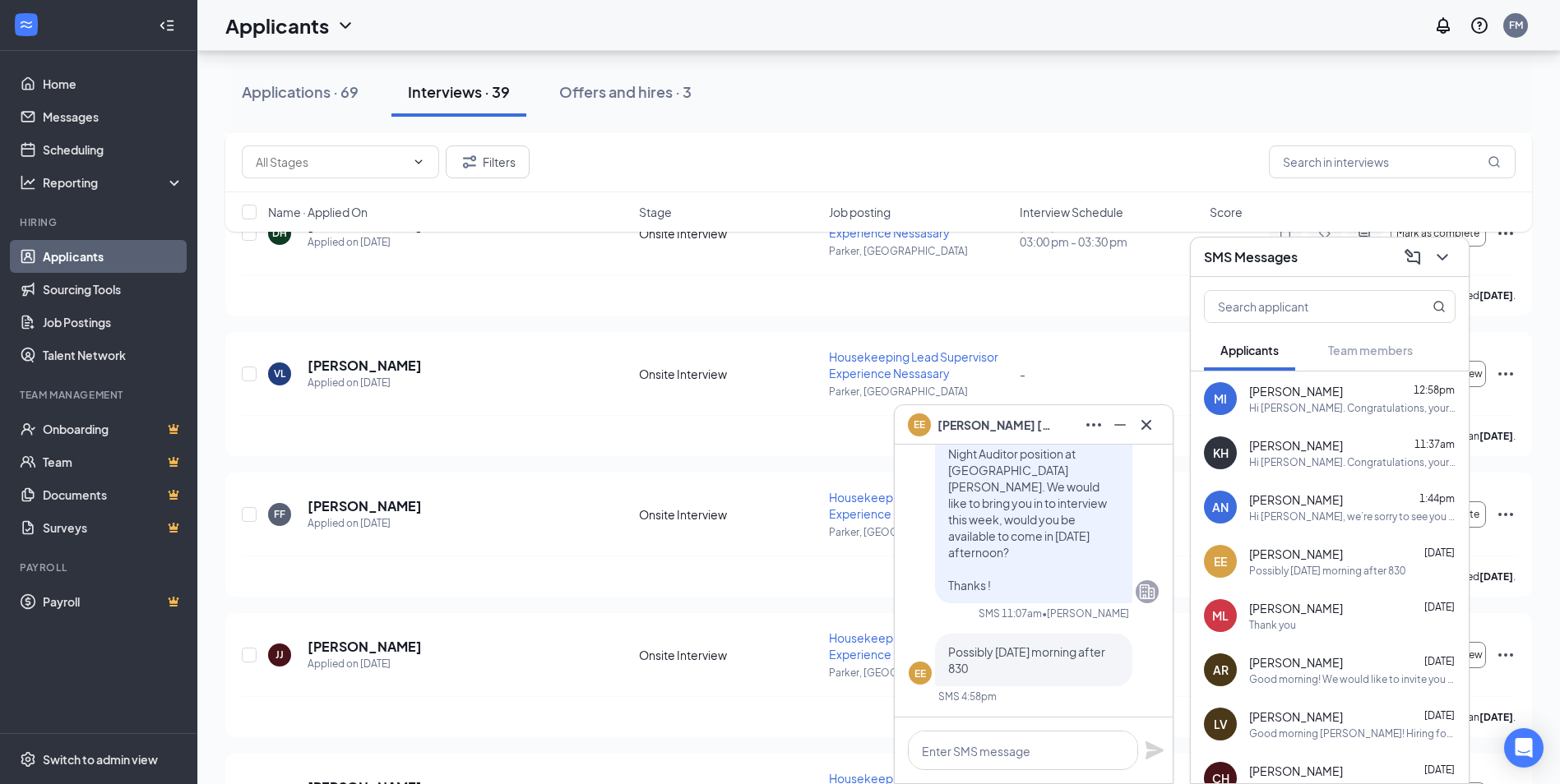
click at [1337, 637] on div "ML [PERSON_NAME] [DATE] Thank you" at bounding box center [1330, 615] width 278 height 54
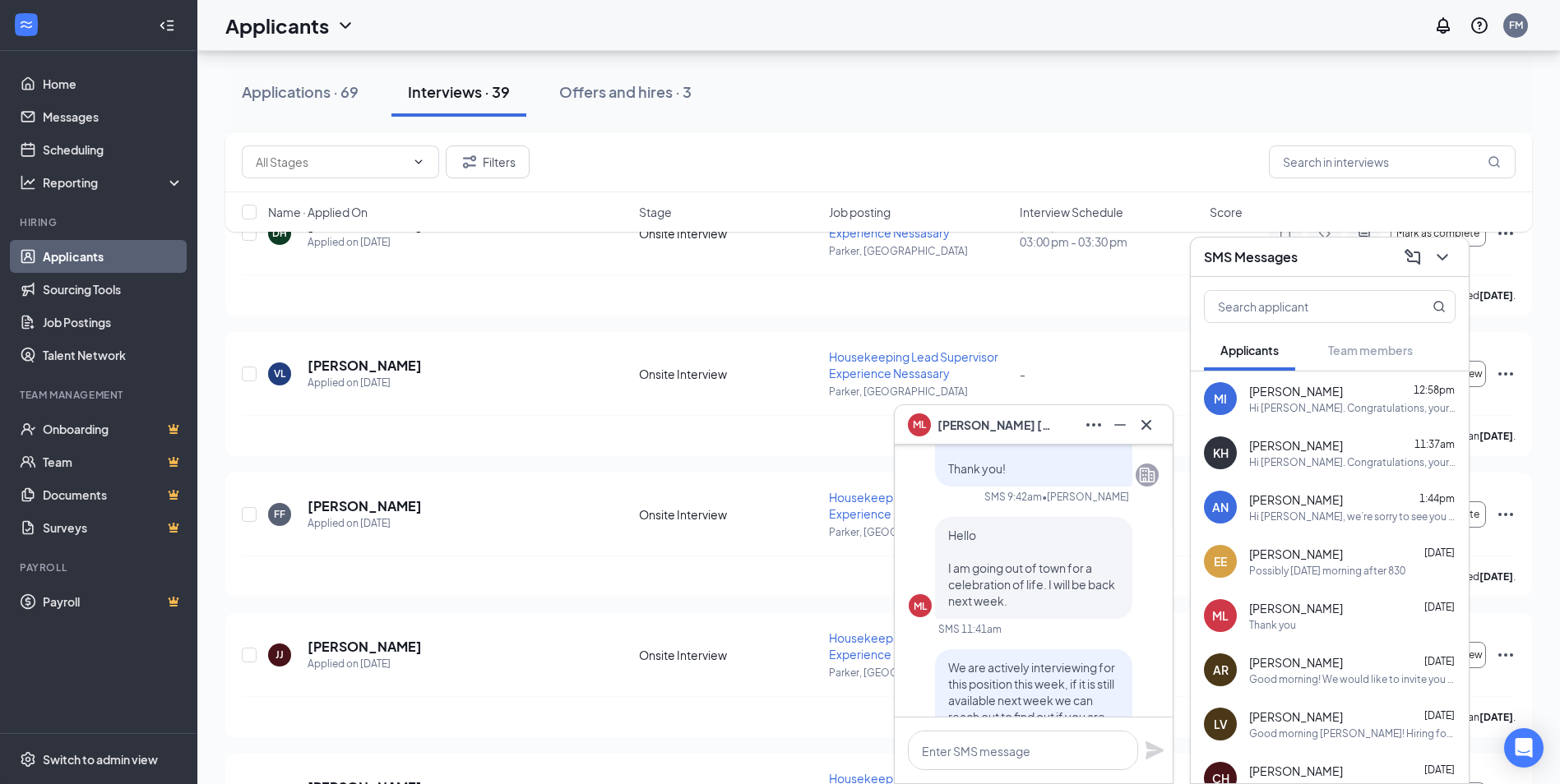
click at [1312, 405] on div "Hi [PERSON_NAME]. Congratulations, your meeting with Springhill Suites Marriott…" at bounding box center [1352, 408] width 206 height 14
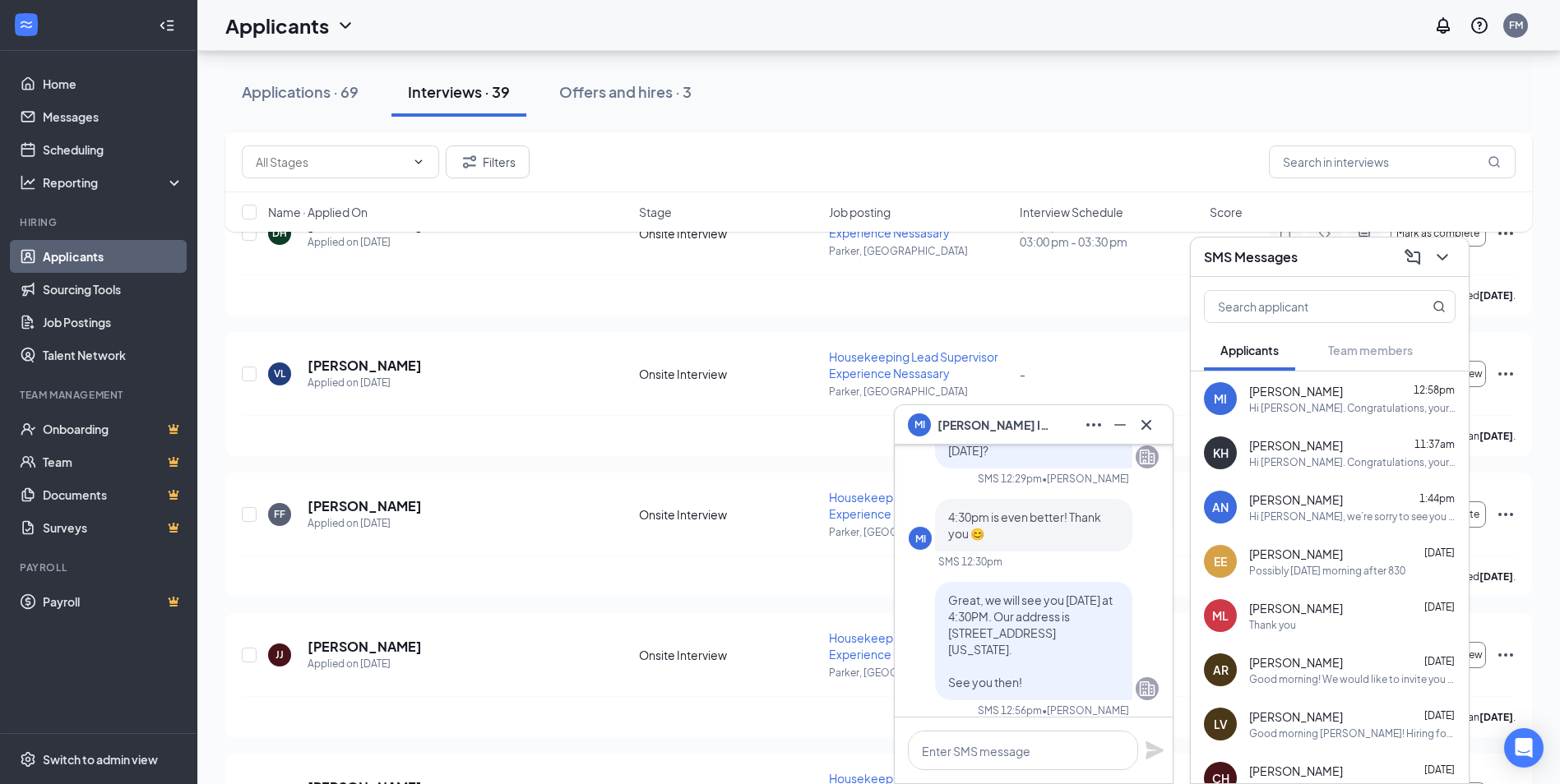
scroll to position [-521, 0]
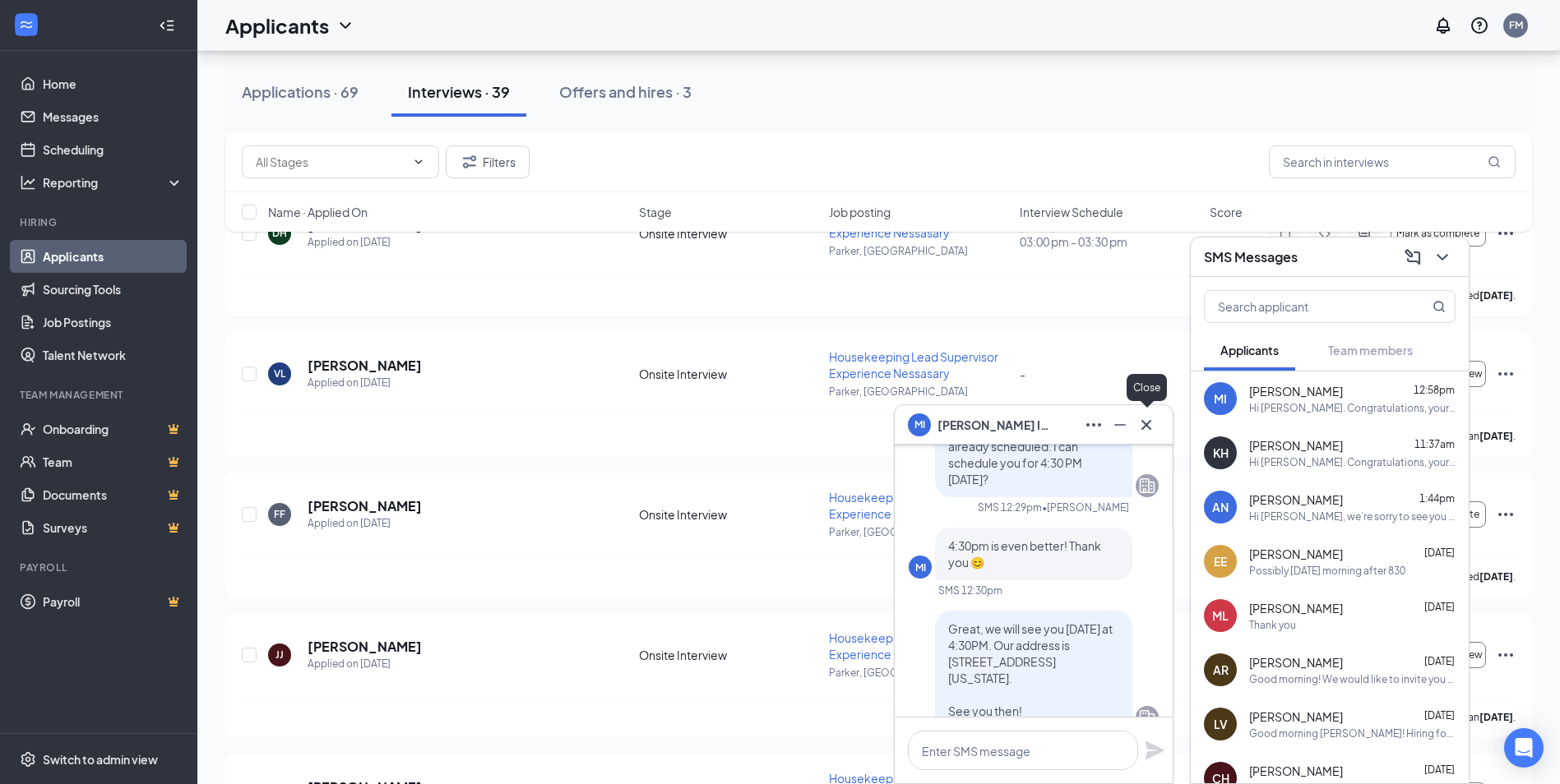
click at [1148, 429] on icon "Cross" at bounding box center [1146, 424] width 20 height 20
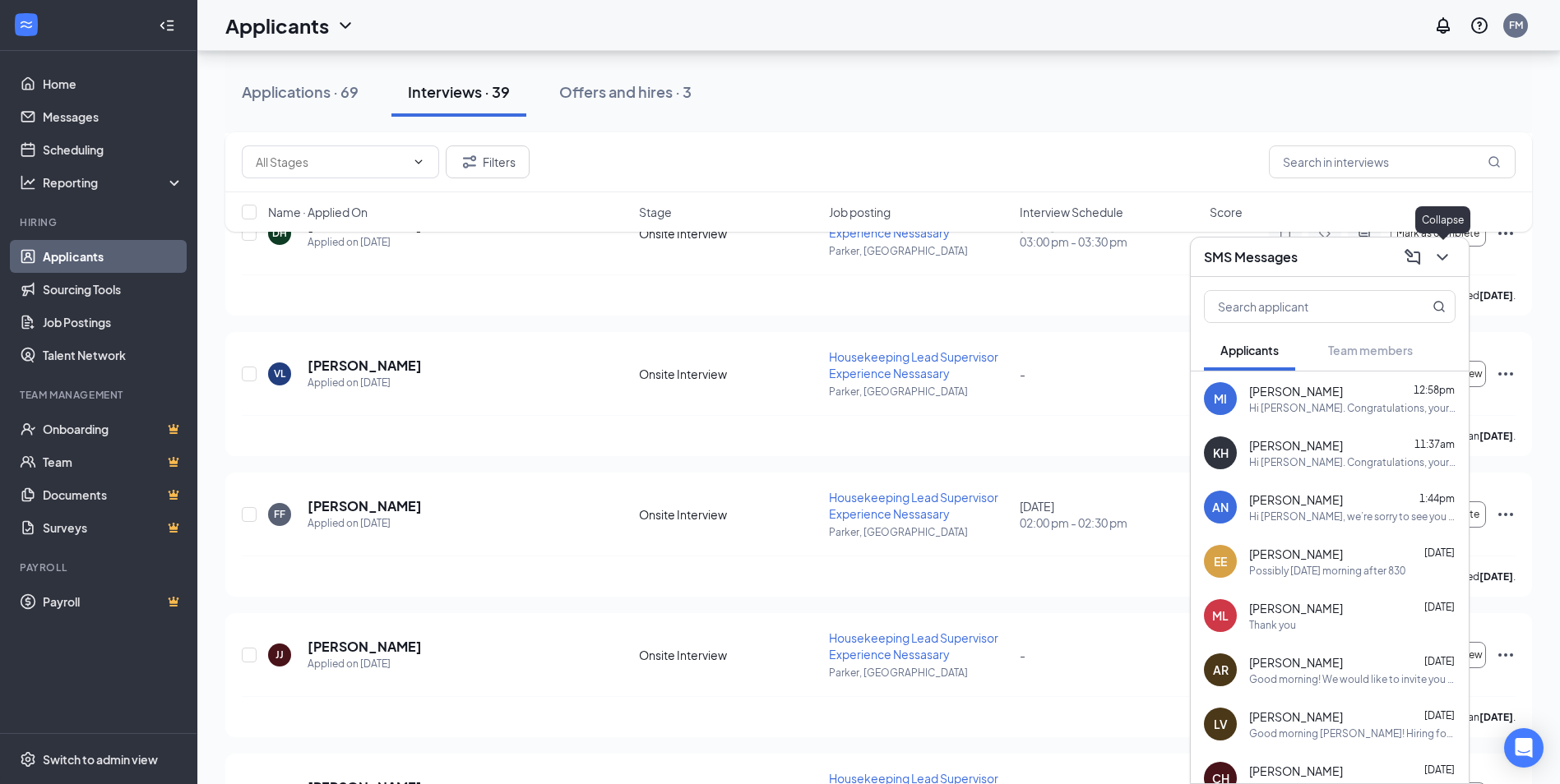
click at [1444, 254] on icon "ChevronDown" at bounding box center [1442, 257] width 20 height 20
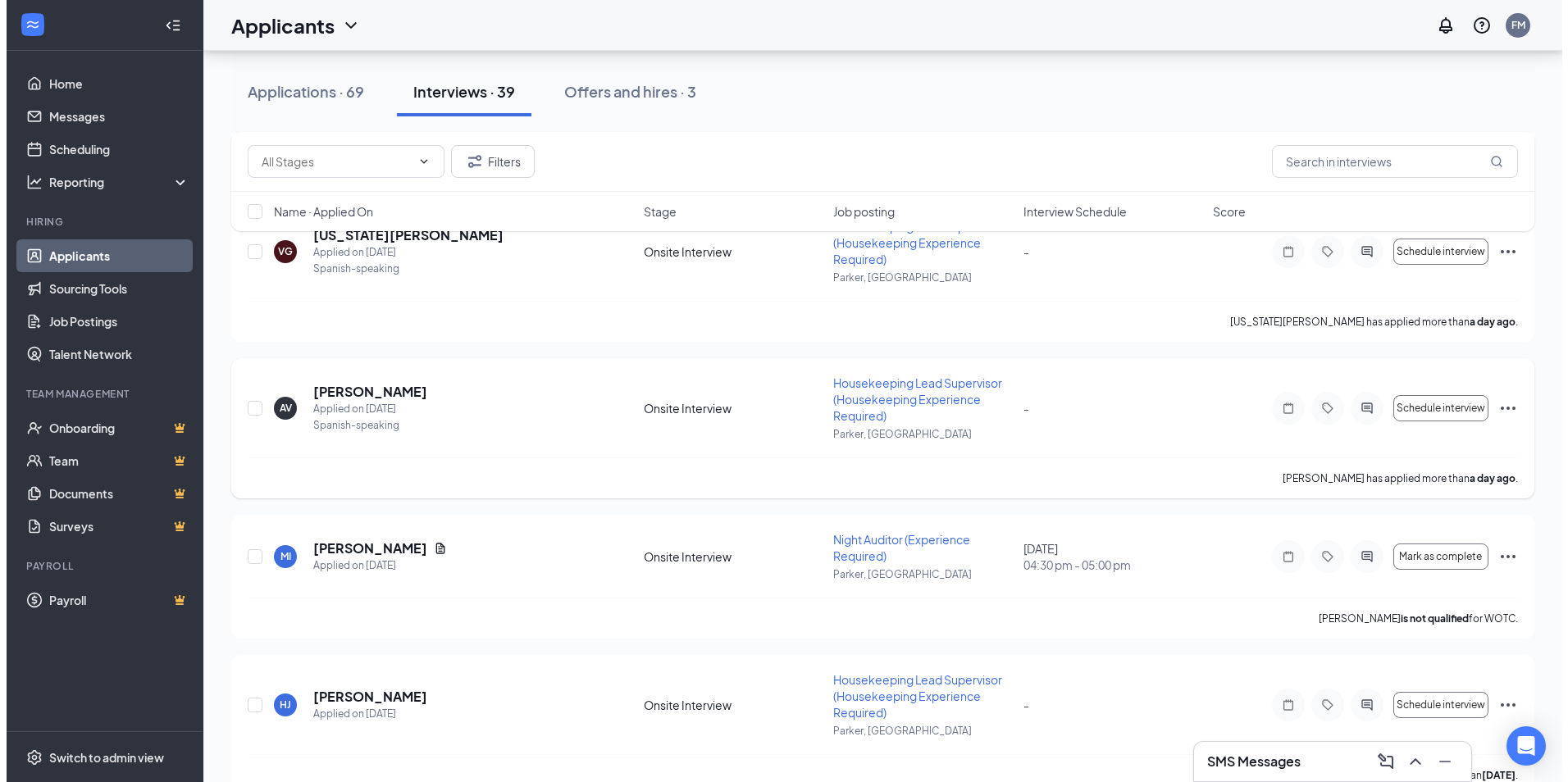
scroll to position [492, 0]
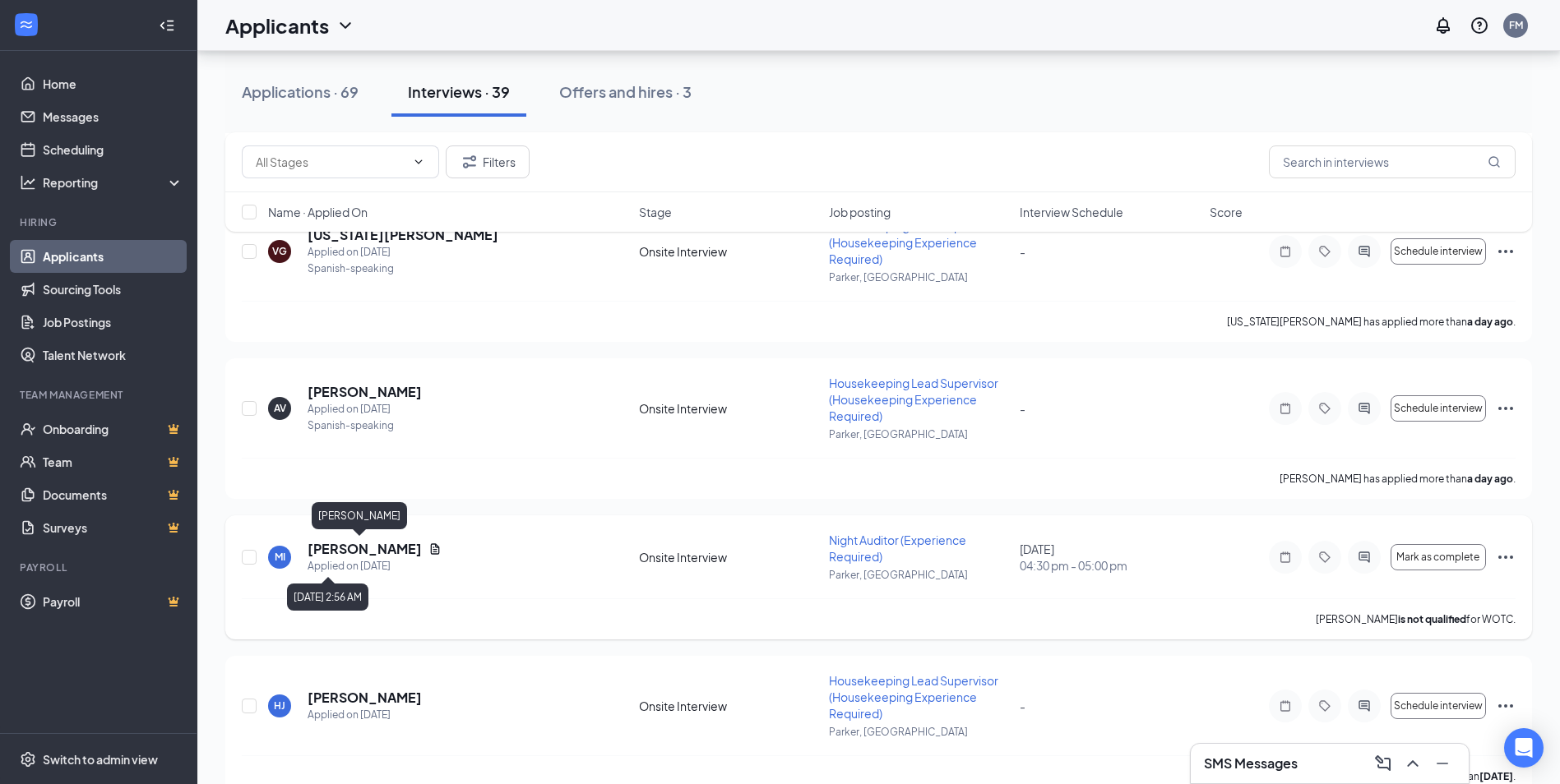
click at [345, 548] on h5 "[PERSON_NAME]" at bounding box center [364, 549] width 114 height 18
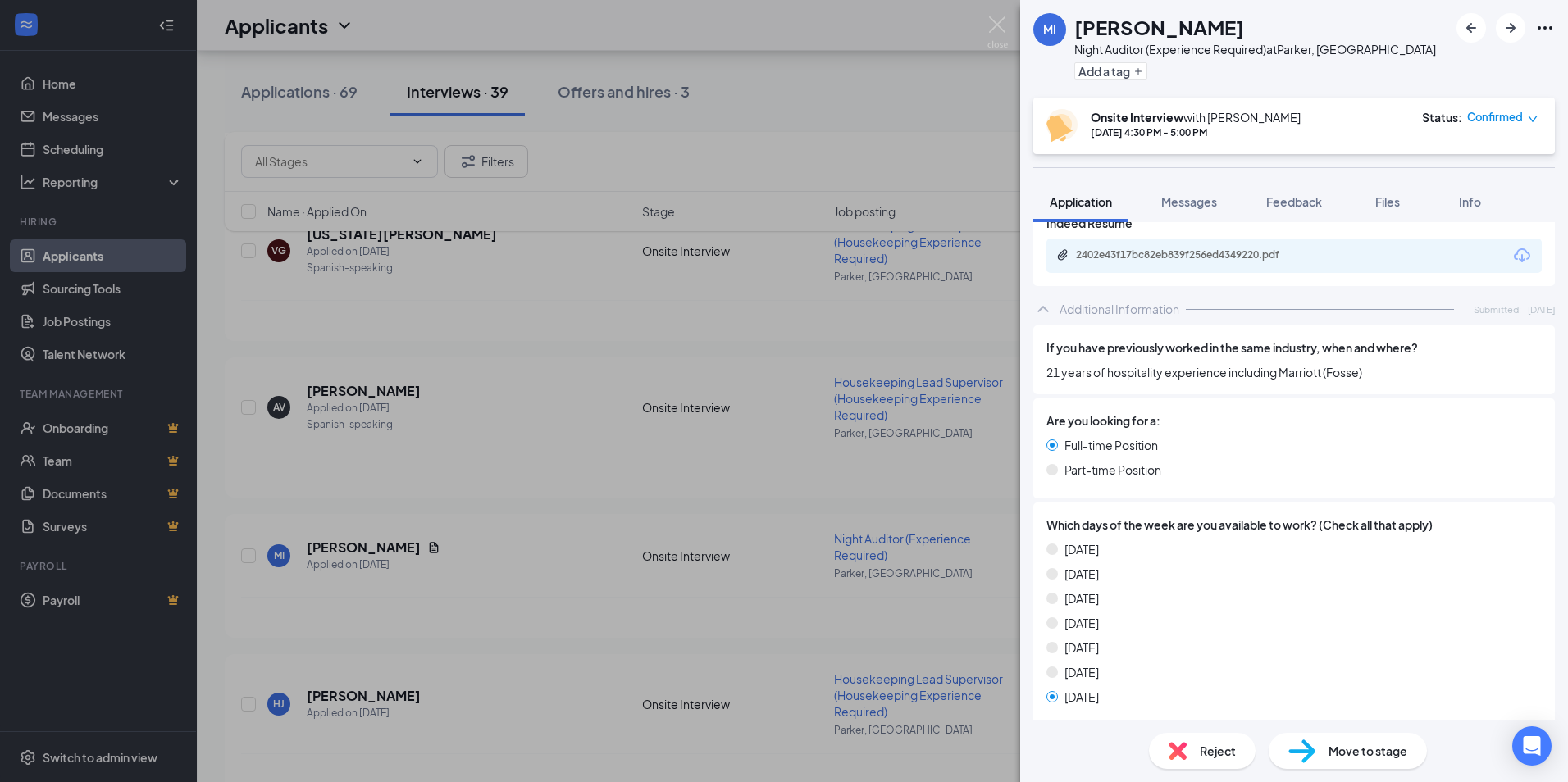
scroll to position [656, 0]
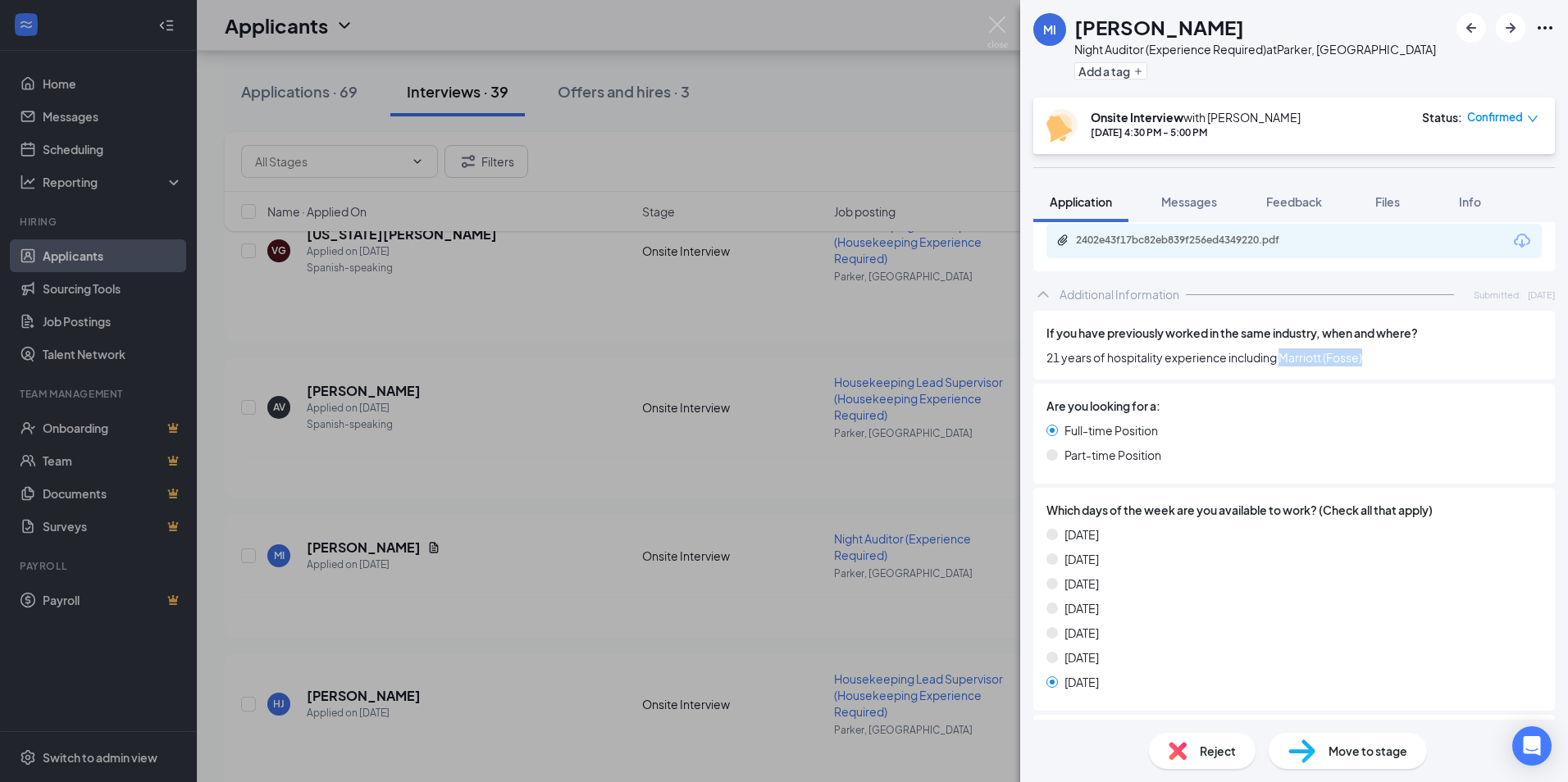
drag, startPoint x: 1284, startPoint y: 355, endPoint x: 1378, endPoint y: 357, distance: 94.0
click at [1378, 357] on span "21 years of hospitality experience including Marriott (Fosse)" at bounding box center [1294, 357] width 496 height 18
drag, startPoint x: 1283, startPoint y: 470, endPoint x: 1269, endPoint y: 472, distance: 14.1
click at [1281, 470] on div "Full-time Position Part-time Position" at bounding box center [1294, 446] width 496 height 49
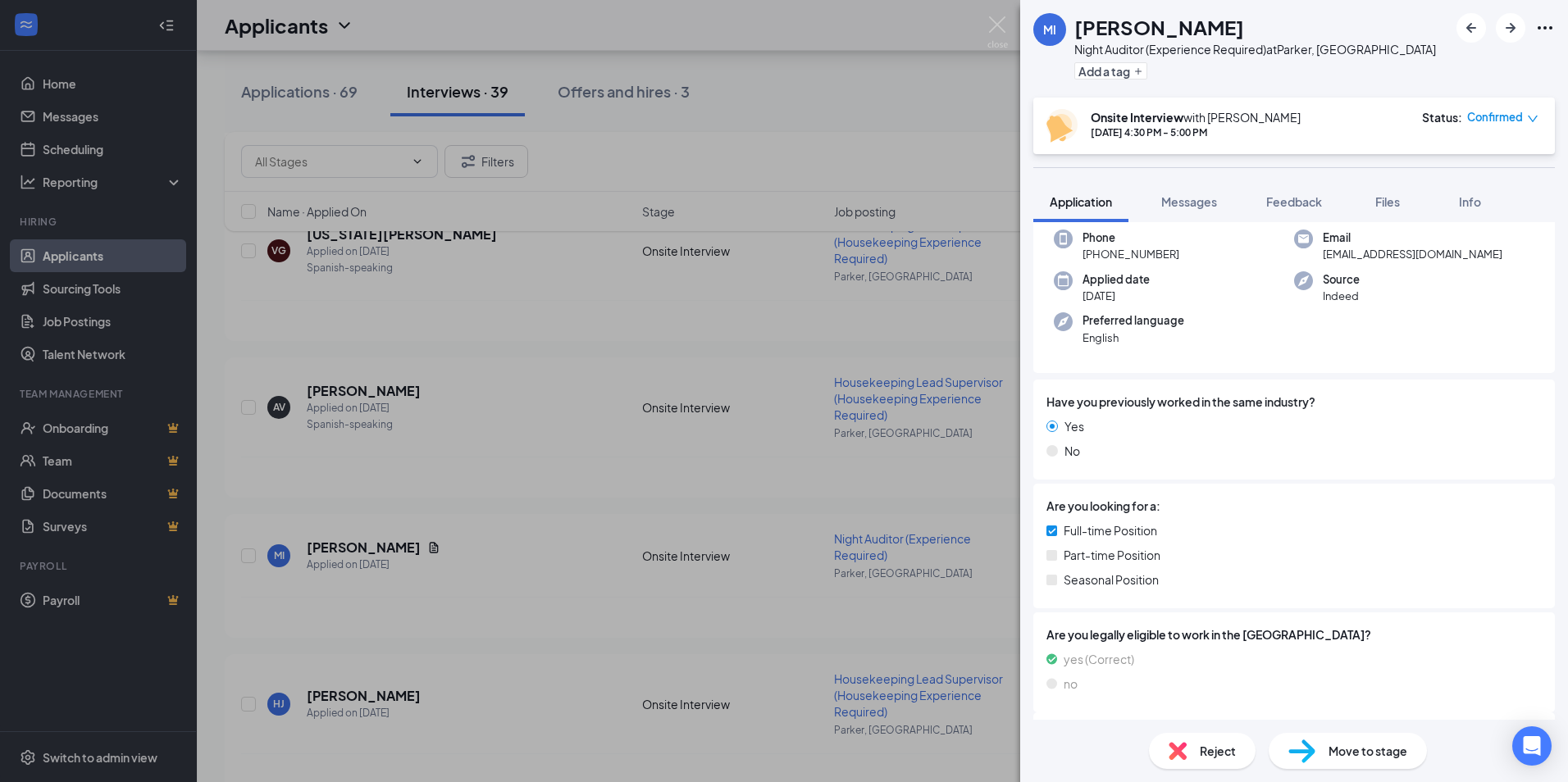
scroll to position [0, 0]
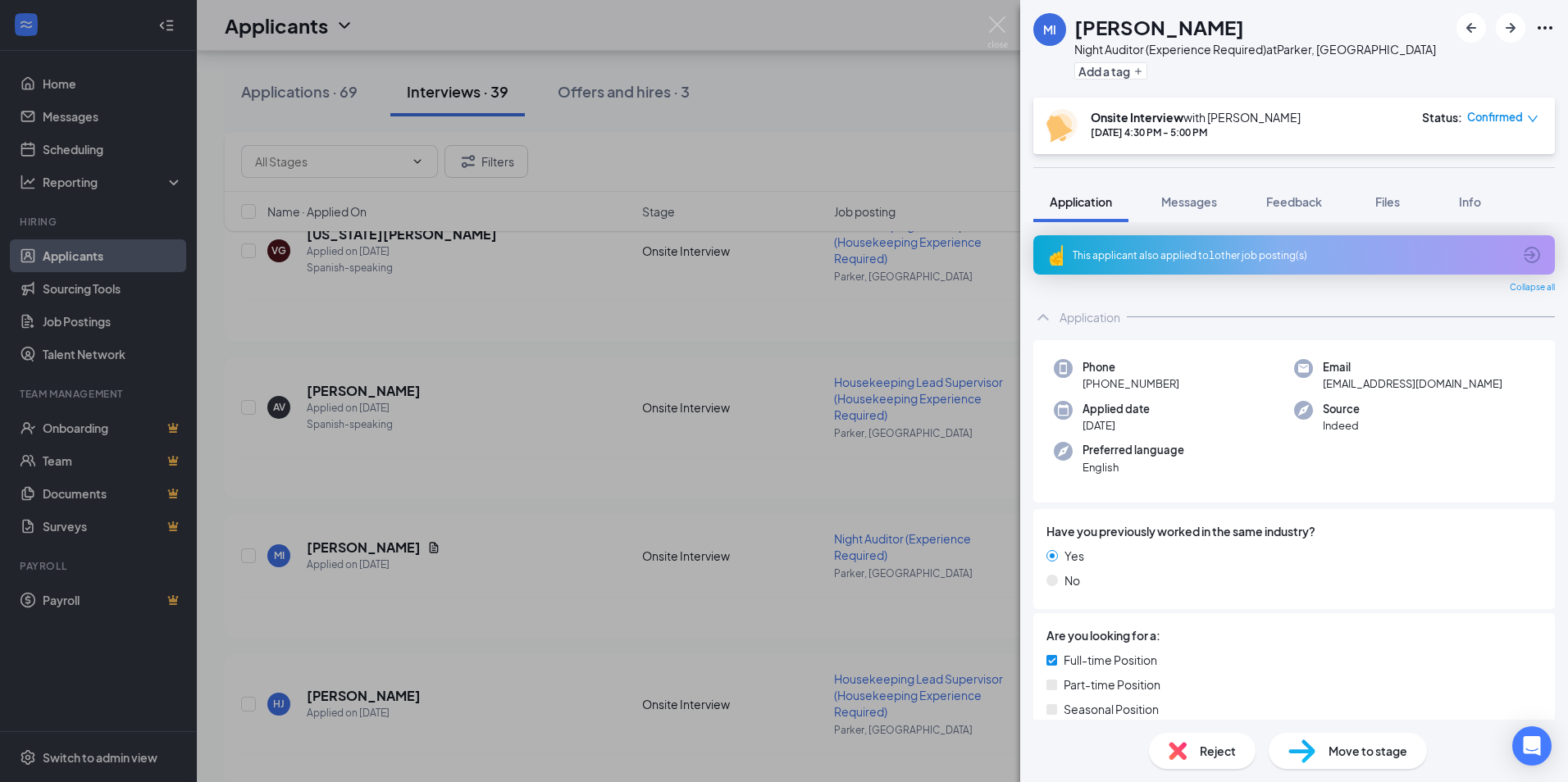
click at [384, 491] on div "MI [PERSON_NAME] Night Auditor (Experience Required) at [GEOGRAPHIC_DATA], CO A…" at bounding box center [784, 391] width 1568 height 782
